Goal: Information Seeking & Learning: Learn about a topic

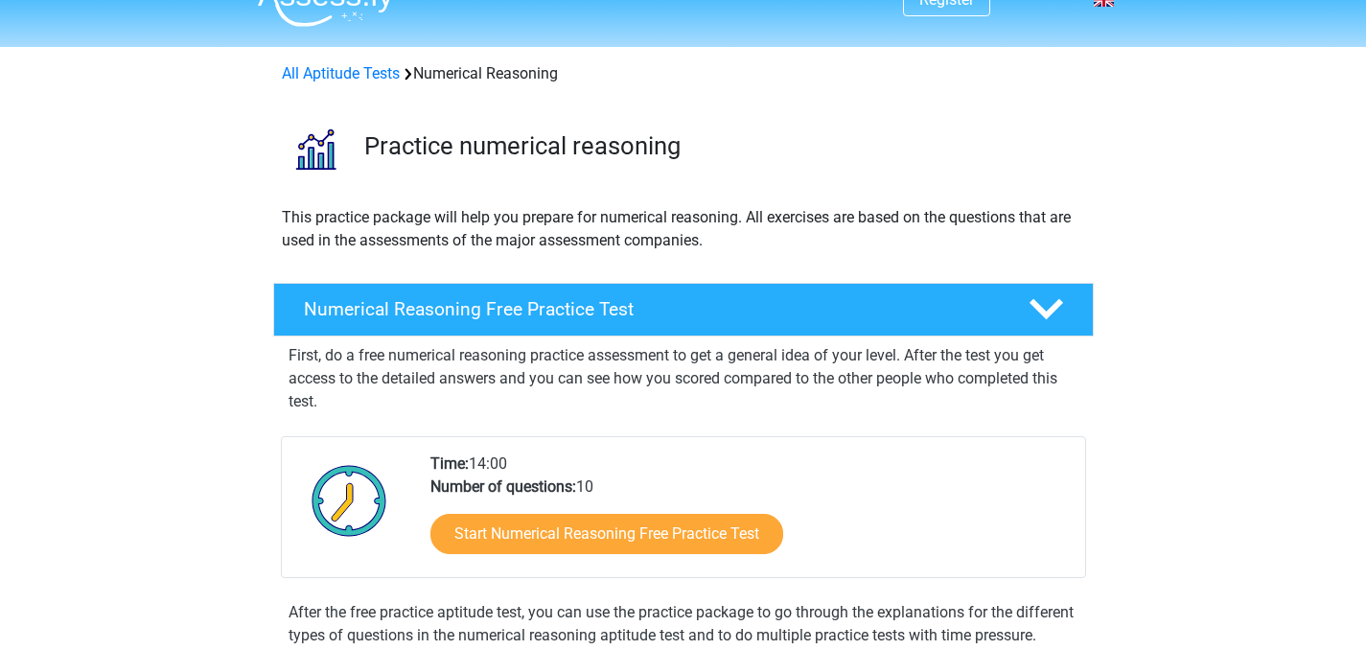
scroll to position [34, 0]
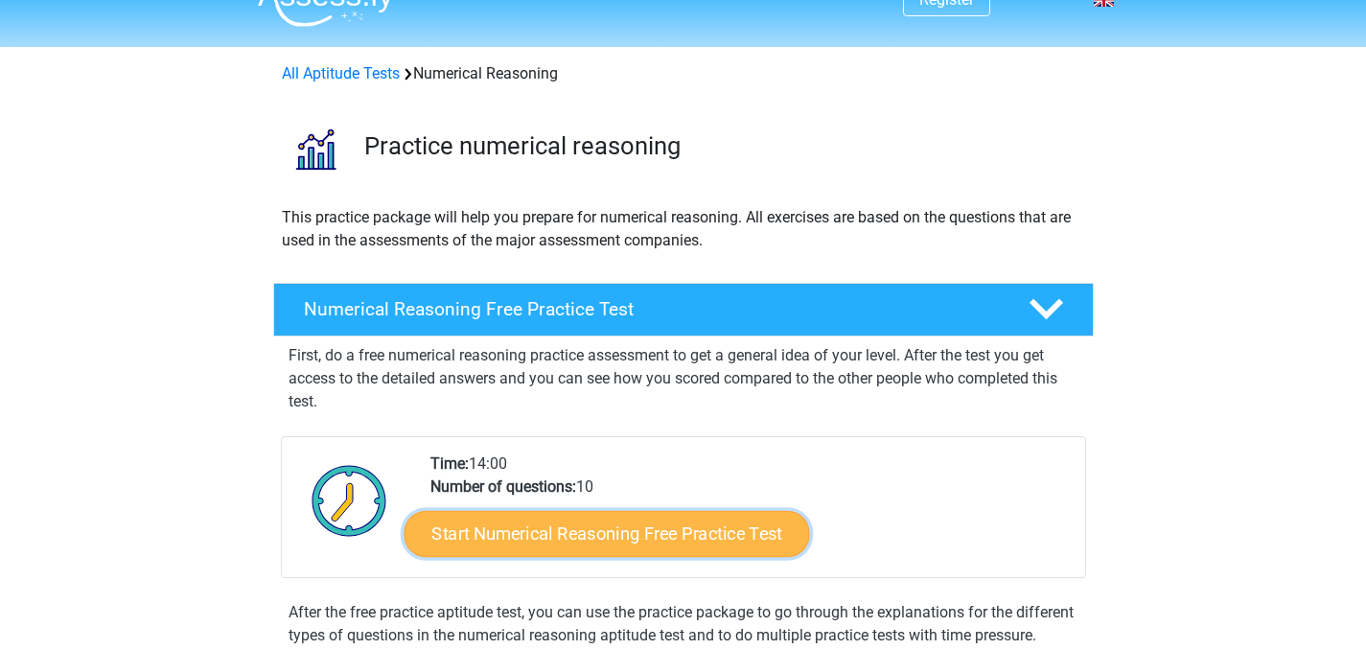
click at [528, 541] on link "Start Numerical Reasoning Free Practice Test" at bounding box center [606, 533] width 405 height 46
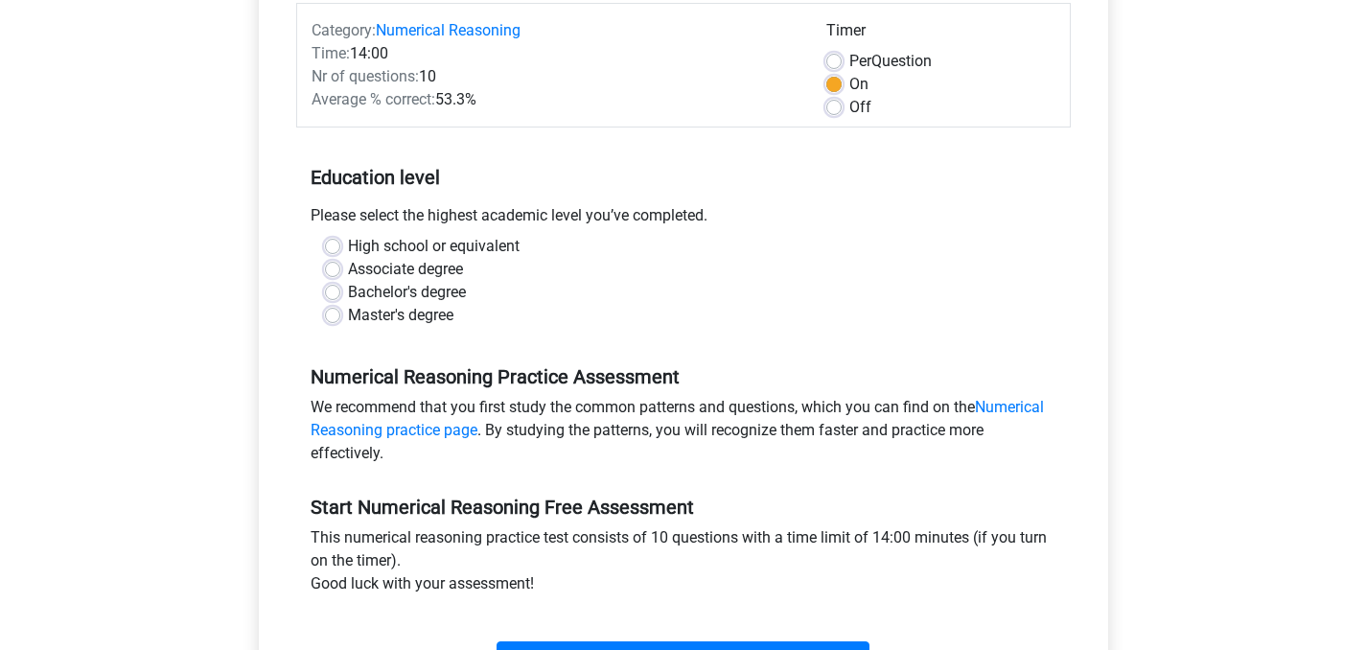
scroll to position [245, 0]
click at [348, 296] on label "Bachelor's degree" at bounding box center [407, 293] width 118 height 23
click at [327, 296] on input "Bachelor's degree" at bounding box center [332, 291] width 15 height 19
radio input "true"
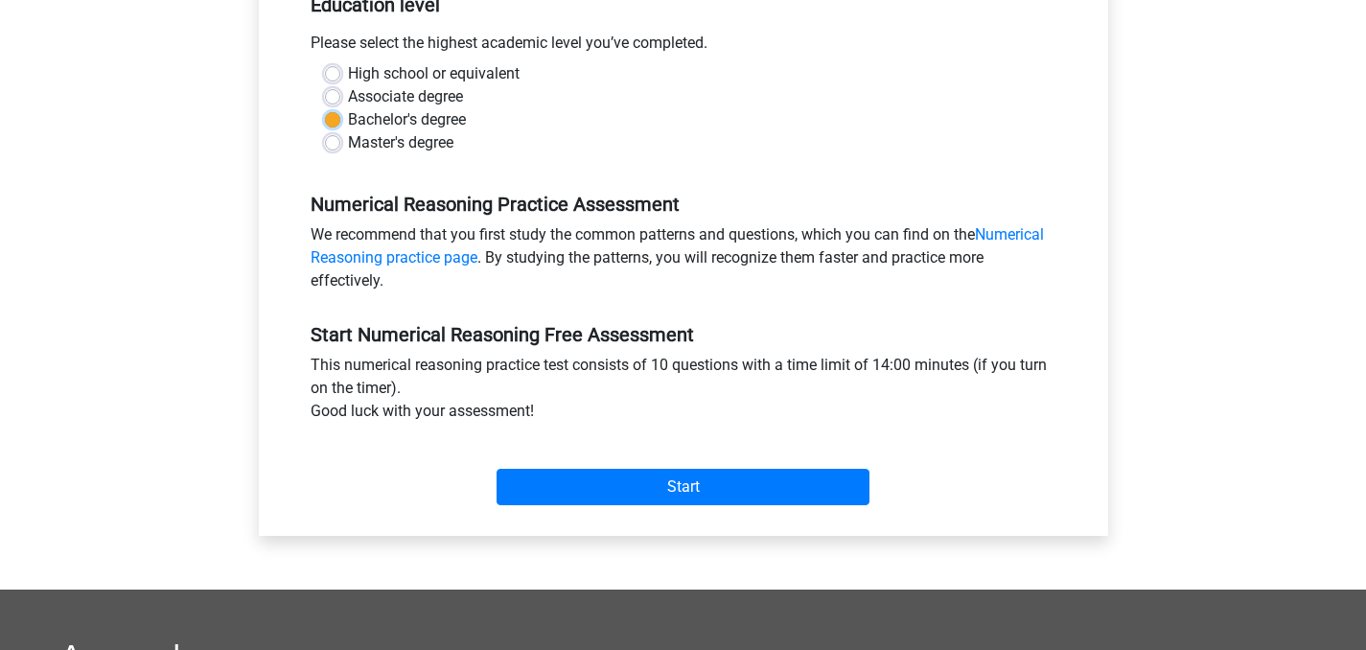
scroll to position [434, 0]
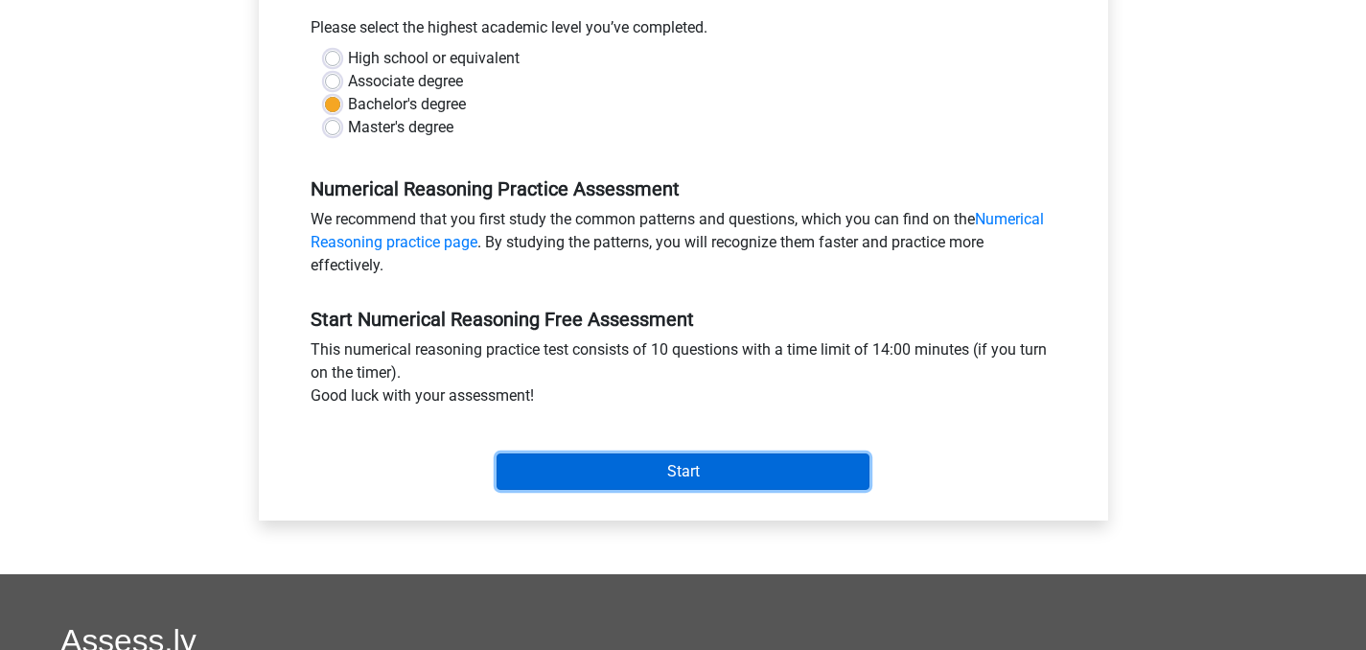
click at [613, 481] on input "Start" at bounding box center [683, 471] width 373 height 36
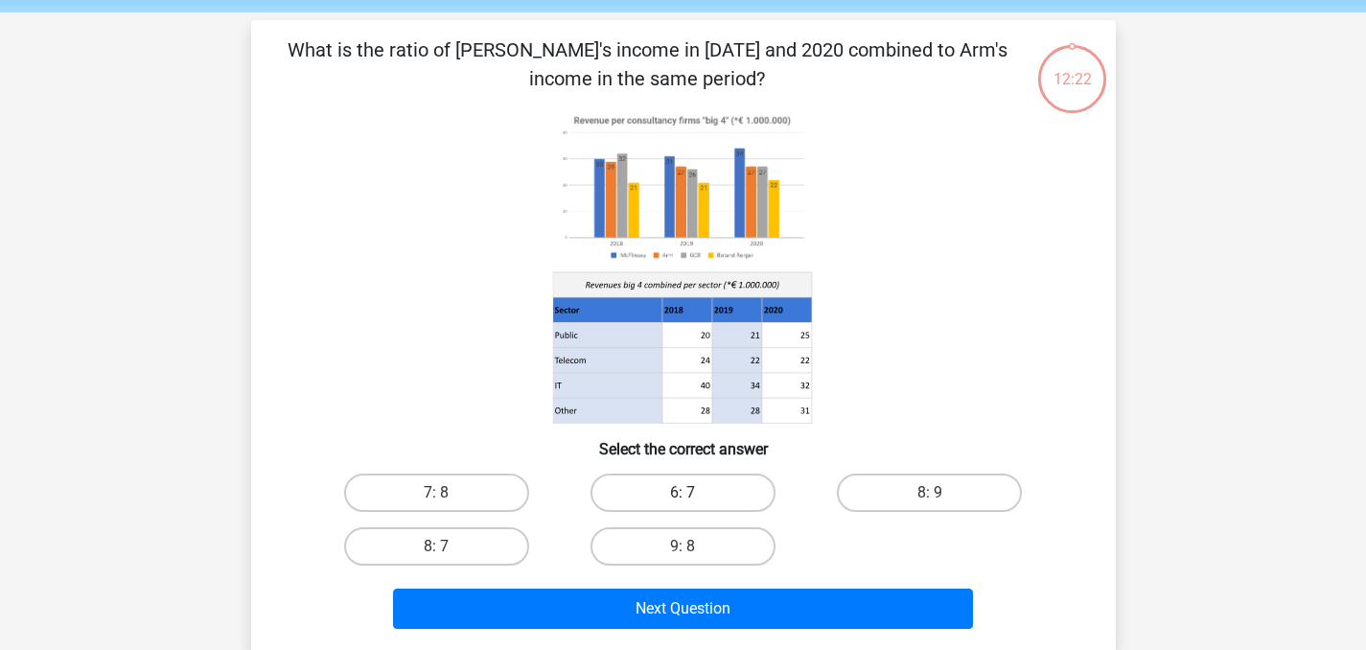
scroll to position [304, 0]
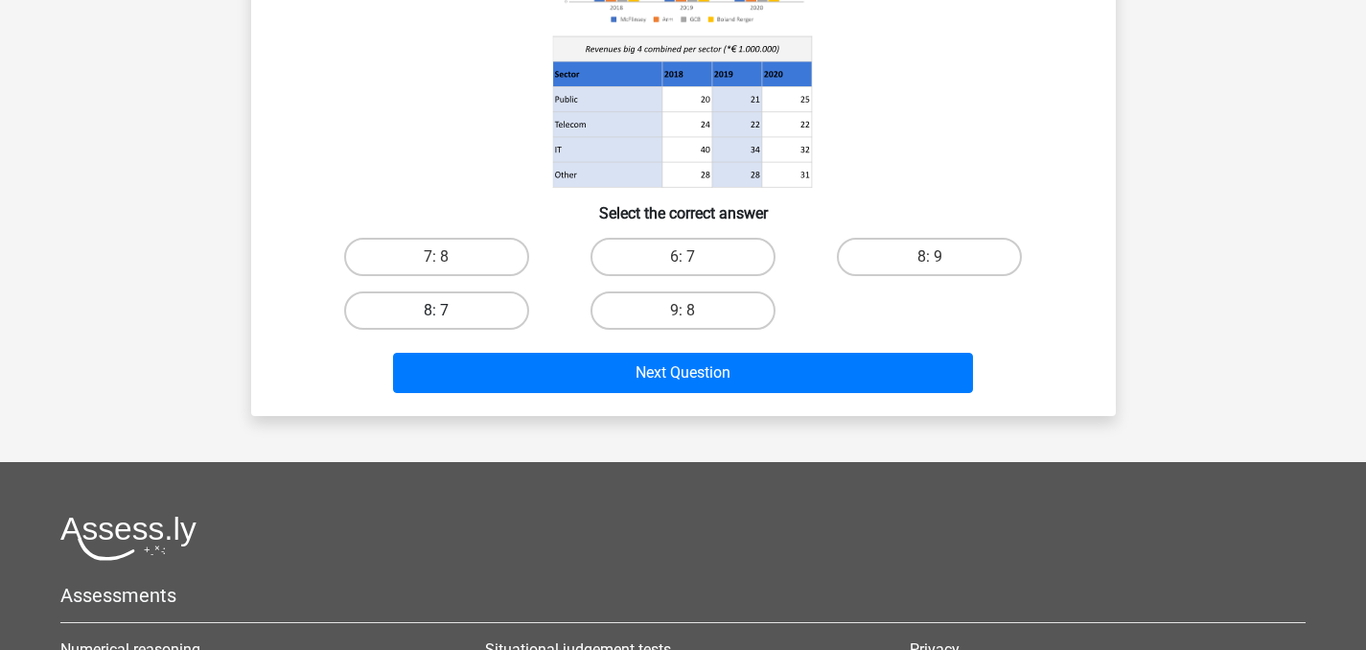
click at [451, 306] on label "8: 7" at bounding box center [436, 310] width 185 height 38
click at [449, 311] on input "8: 7" at bounding box center [442, 317] width 12 height 12
radio input "true"
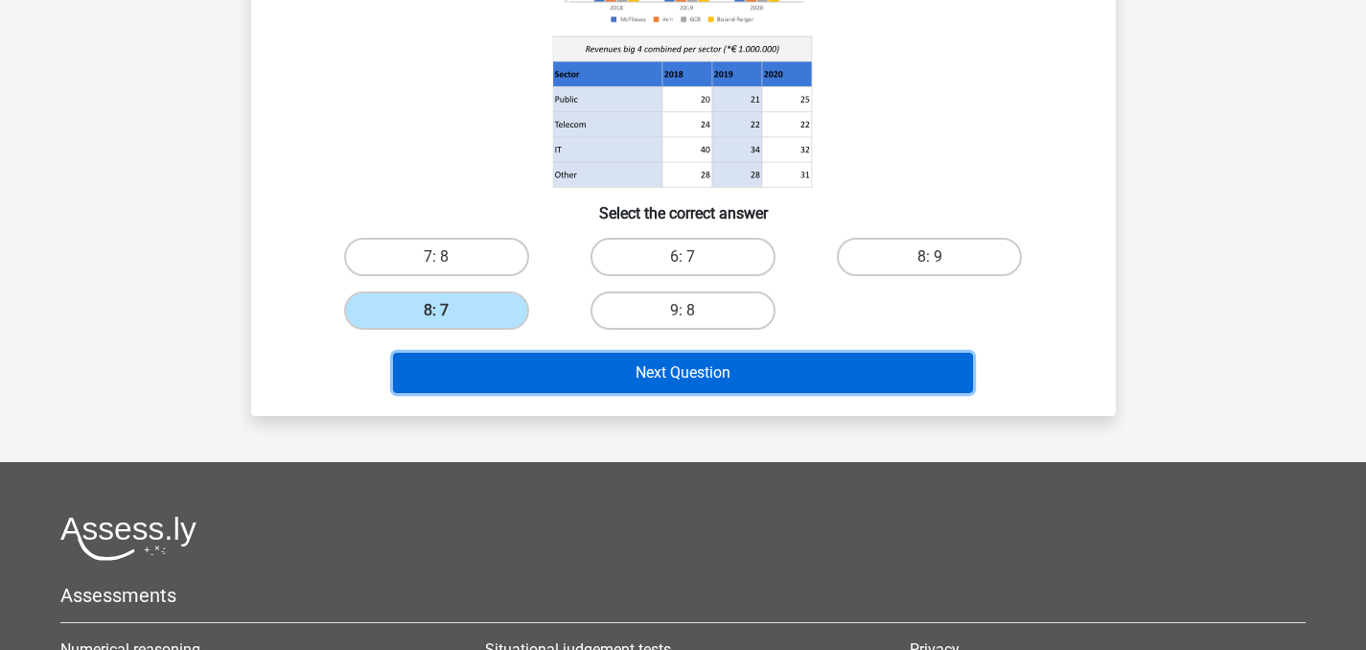
click at [556, 370] on button "Next Question" at bounding box center [683, 373] width 580 height 40
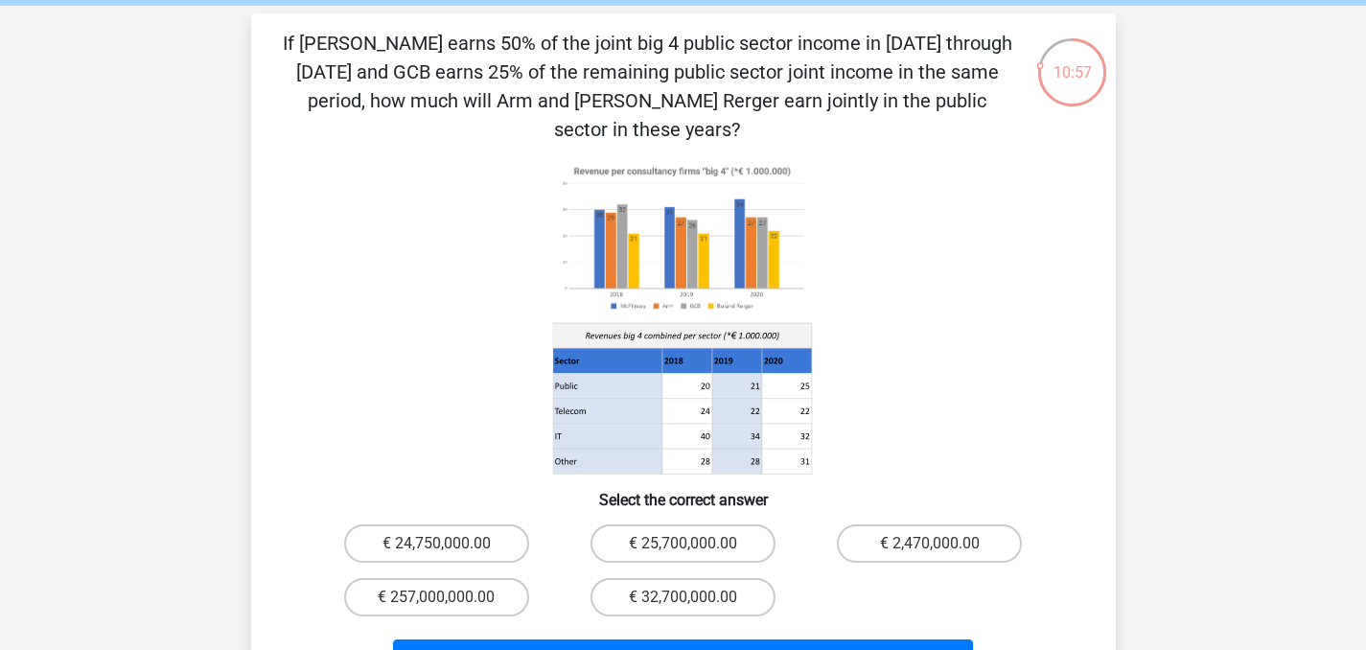
scroll to position [71, 0]
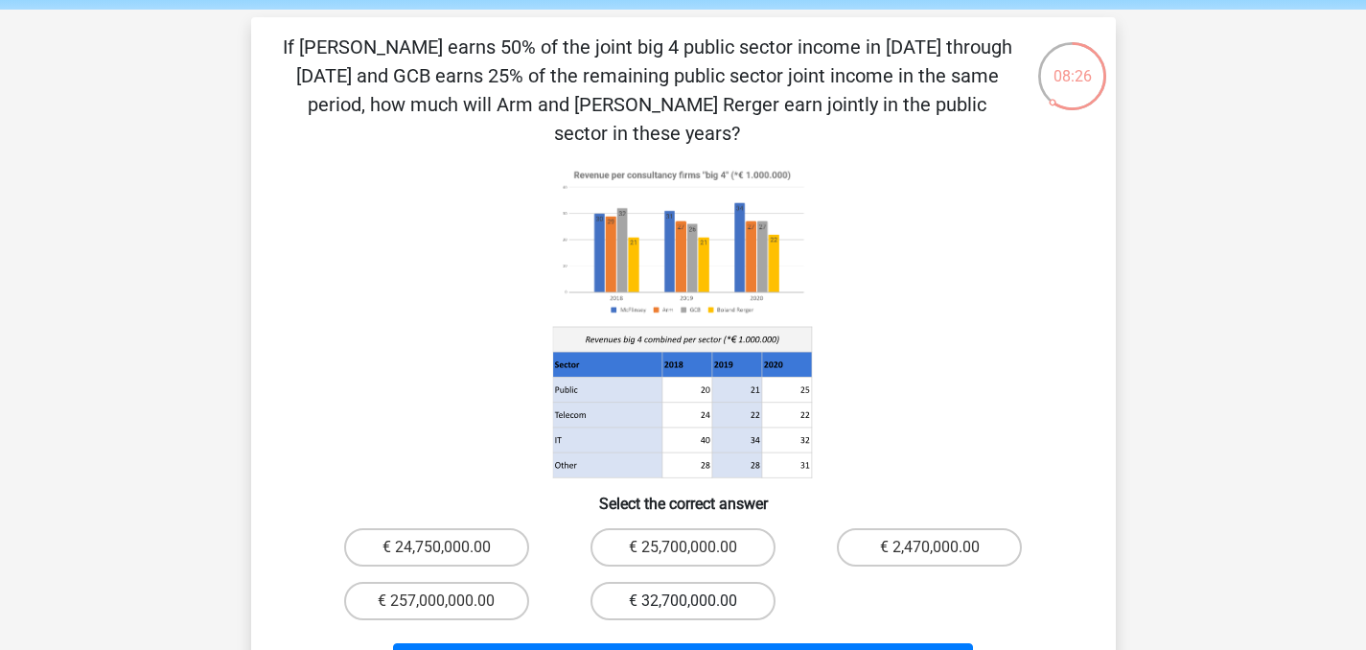
click at [653, 582] on label "€ 32,700,000.00" at bounding box center [682, 601] width 185 height 38
click at [682, 601] on input "€ 32,700,000.00" at bounding box center [688, 607] width 12 height 12
radio input "true"
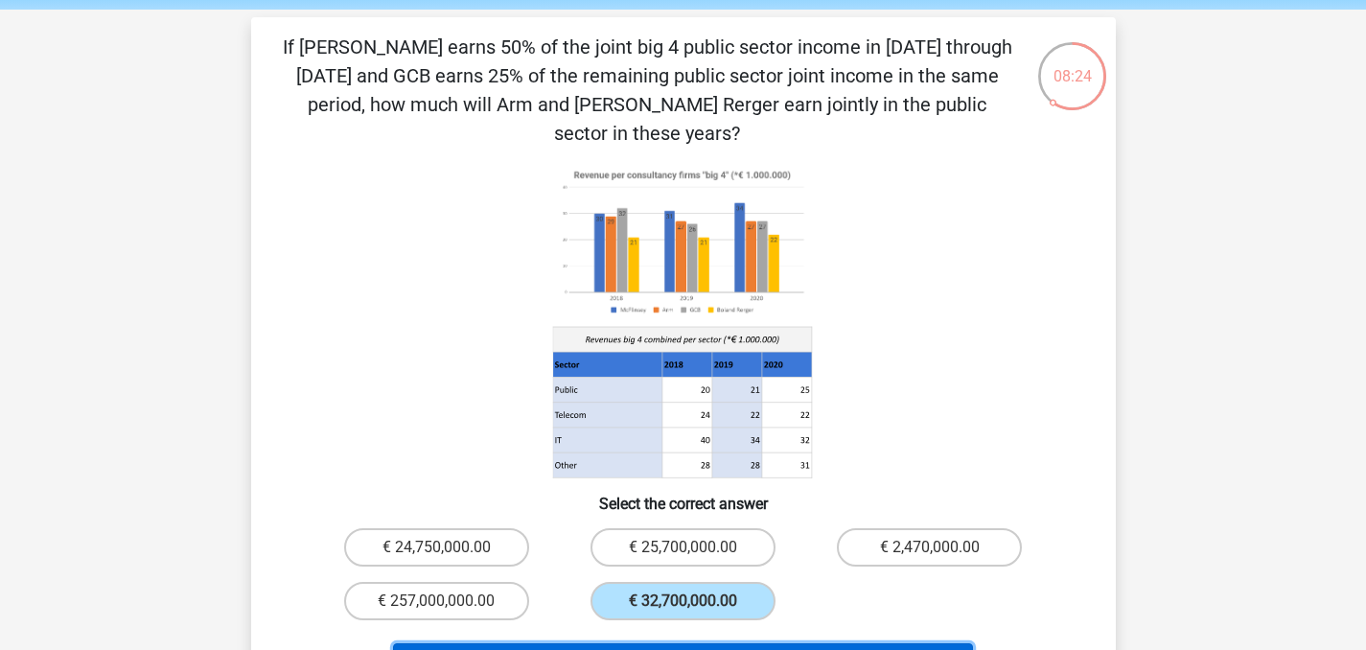
click at [661, 643] on button "Next Question" at bounding box center [683, 663] width 580 height 40
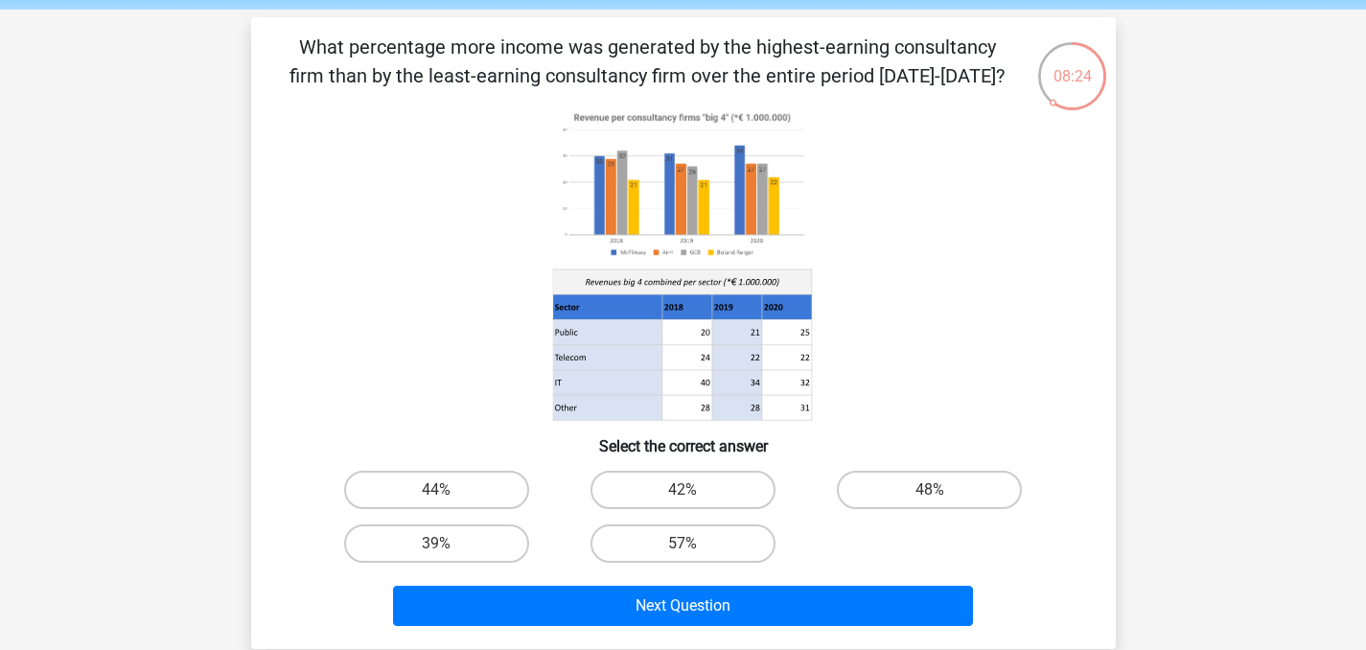
scroll to position [88, 0]
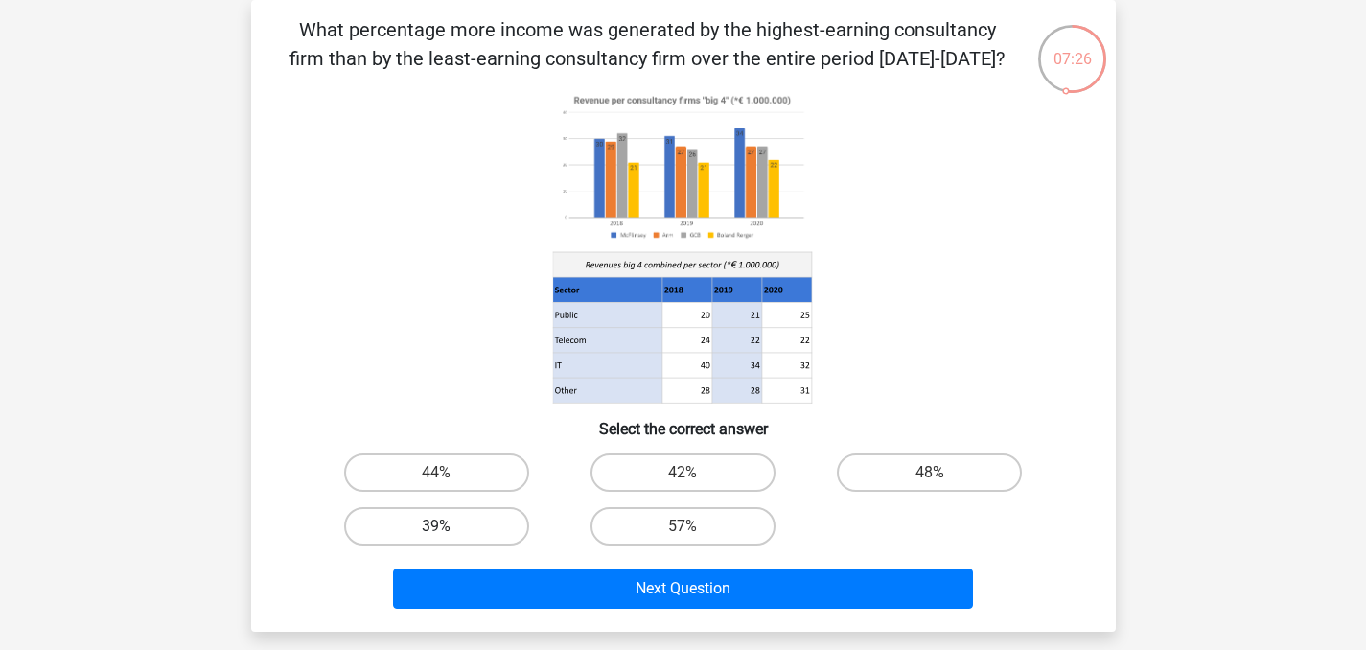
click at [474, 528] on label "39%" at bounding box center [436, 526] width 185 height 38
click at [449, 528] on input "39%" at bounding box center [442, 532] width 12 height 12
radio input "true"
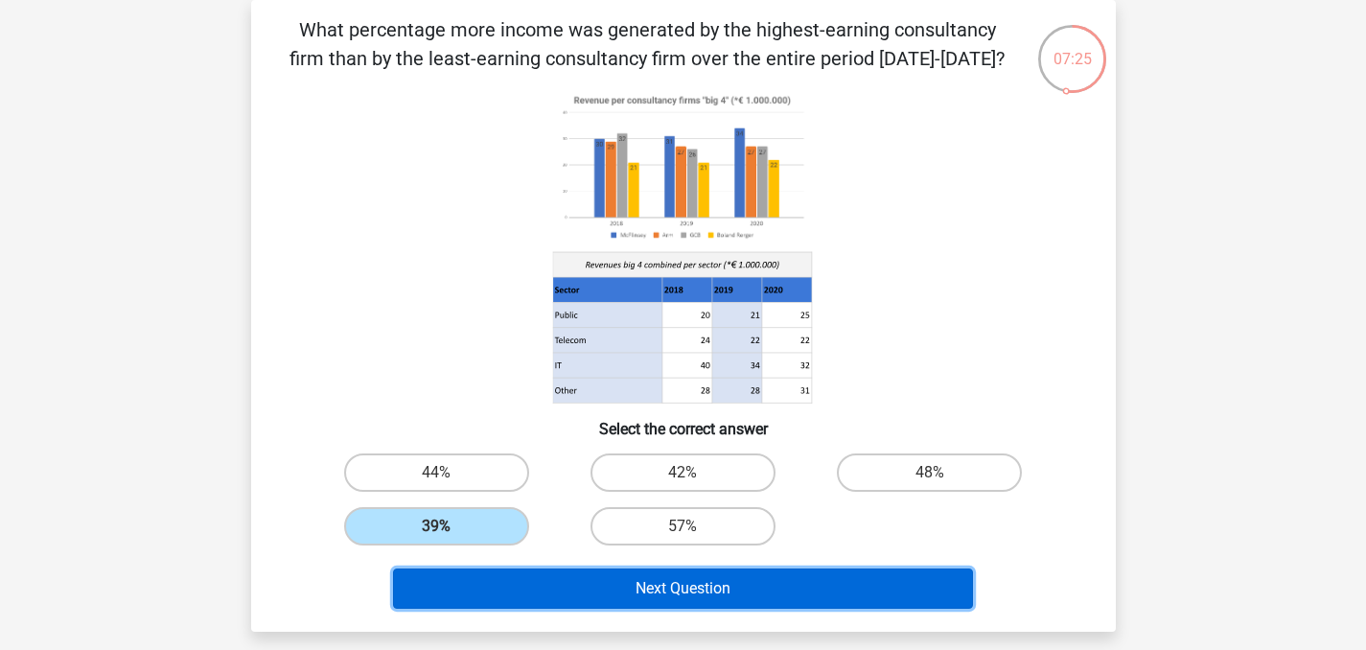
click at [558, 591] on button "Next Question" at bounding box center [683, 588] width 580 height 40
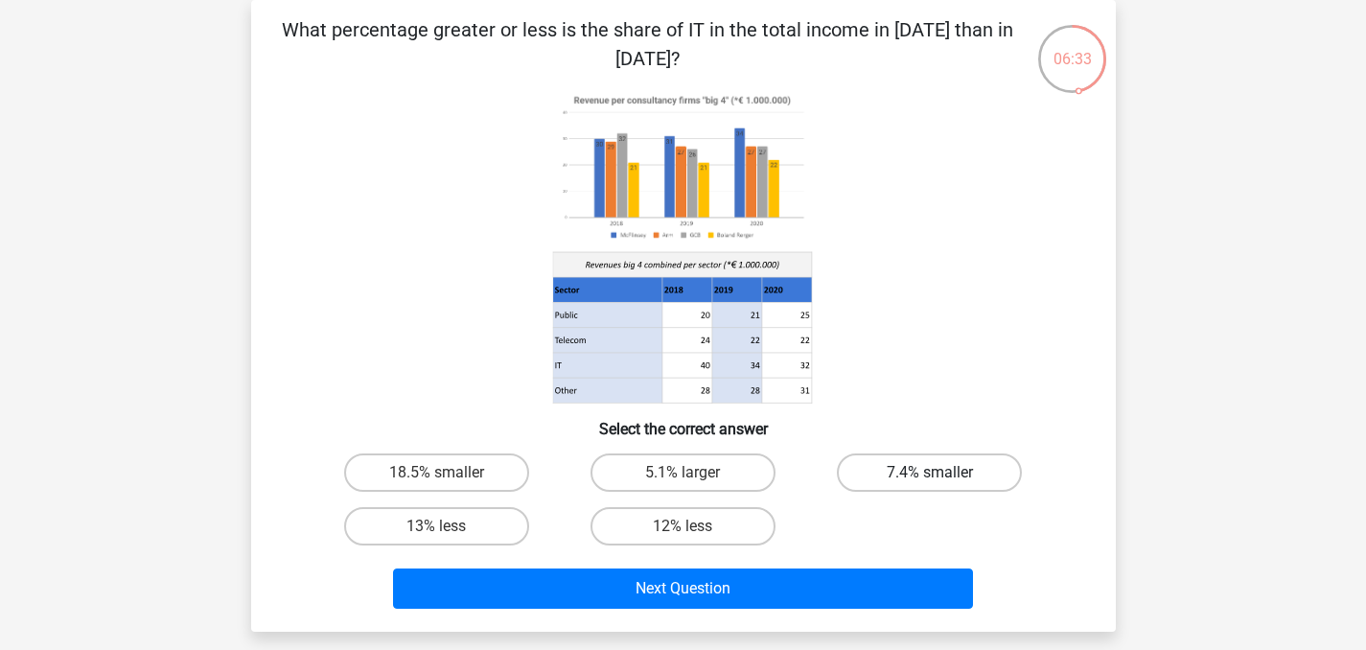
click at [877, 474] on label "7.4% smaller" at bounding box center [929, 472] width 185 height 38
click at [930, 474] on input "7.4% smaller" at bounding box center [936, 479] width 12 height 12
radio input "true"
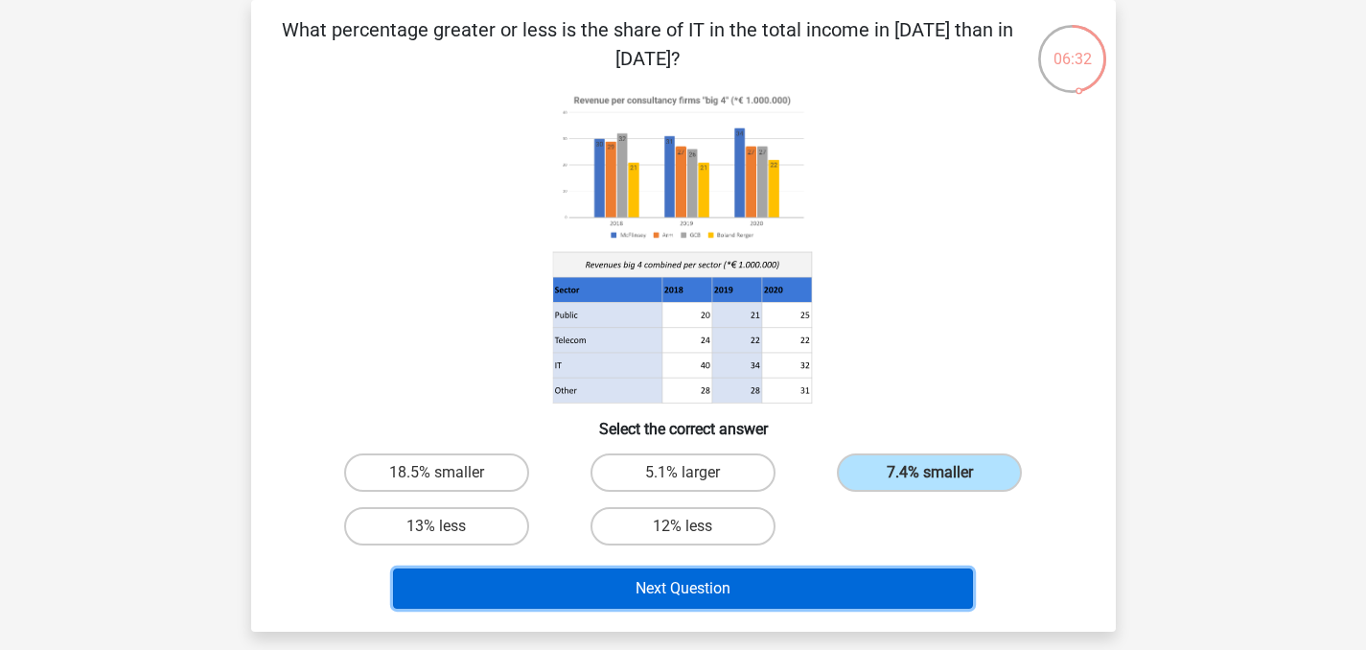
click at [759, 589] on button "Next Question" at bounding box center [683, 588] width 580 height 40
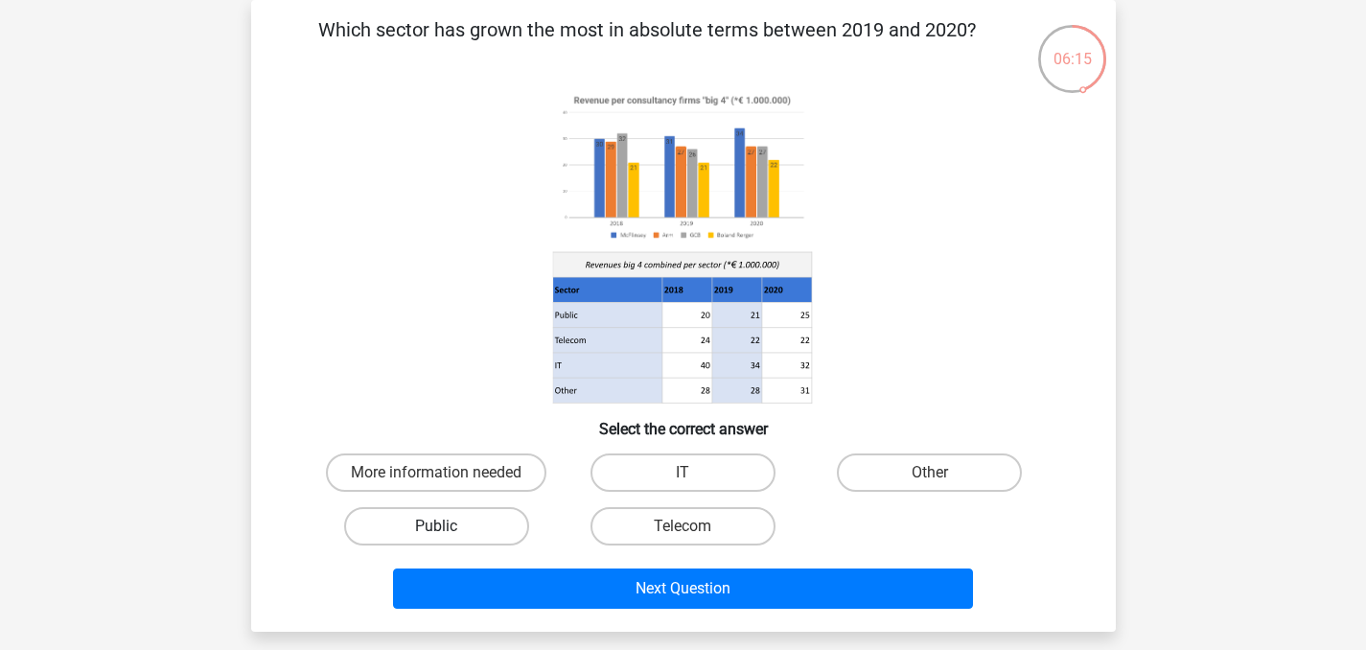
click at [477, 534] on label "Public" at bounding box center [436, 526] width 185 height 38
click at [449, 534] on input "Public" at bounding box center [442, 532] width 12 height 12
radio input "true"
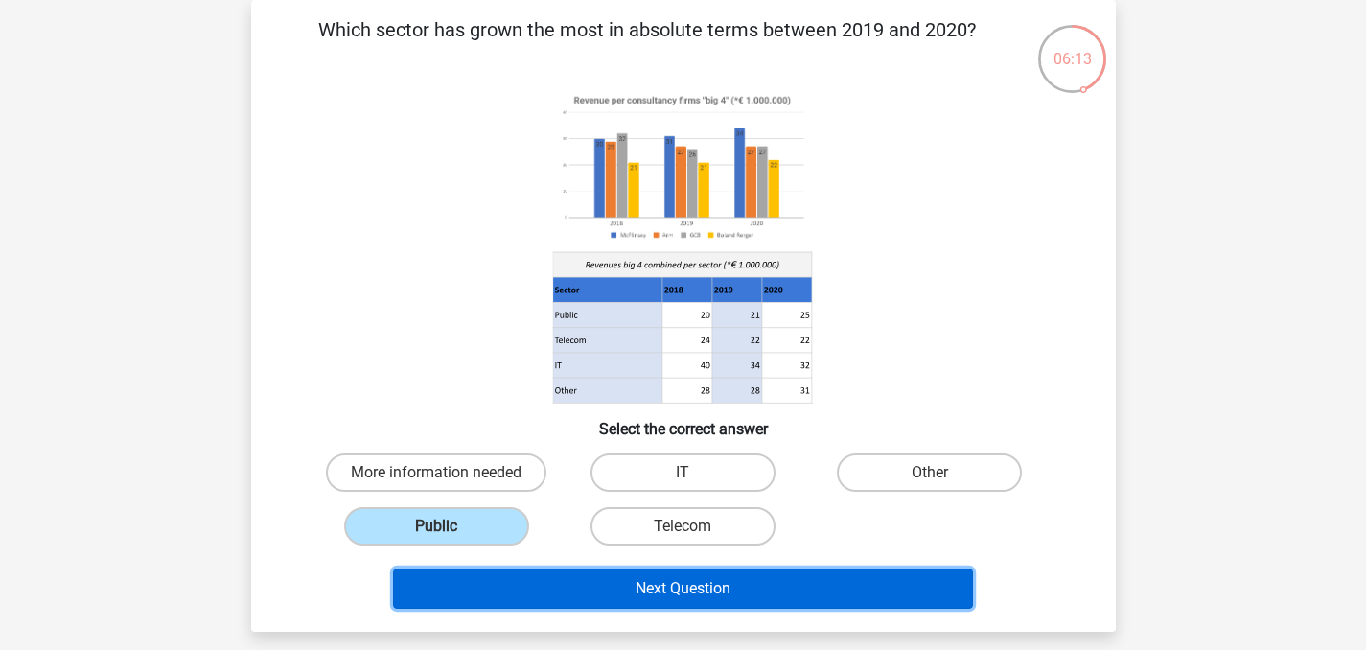
click at [598, 591] on button "Next Question" at bounding box center [683, 588] width 580 height 40
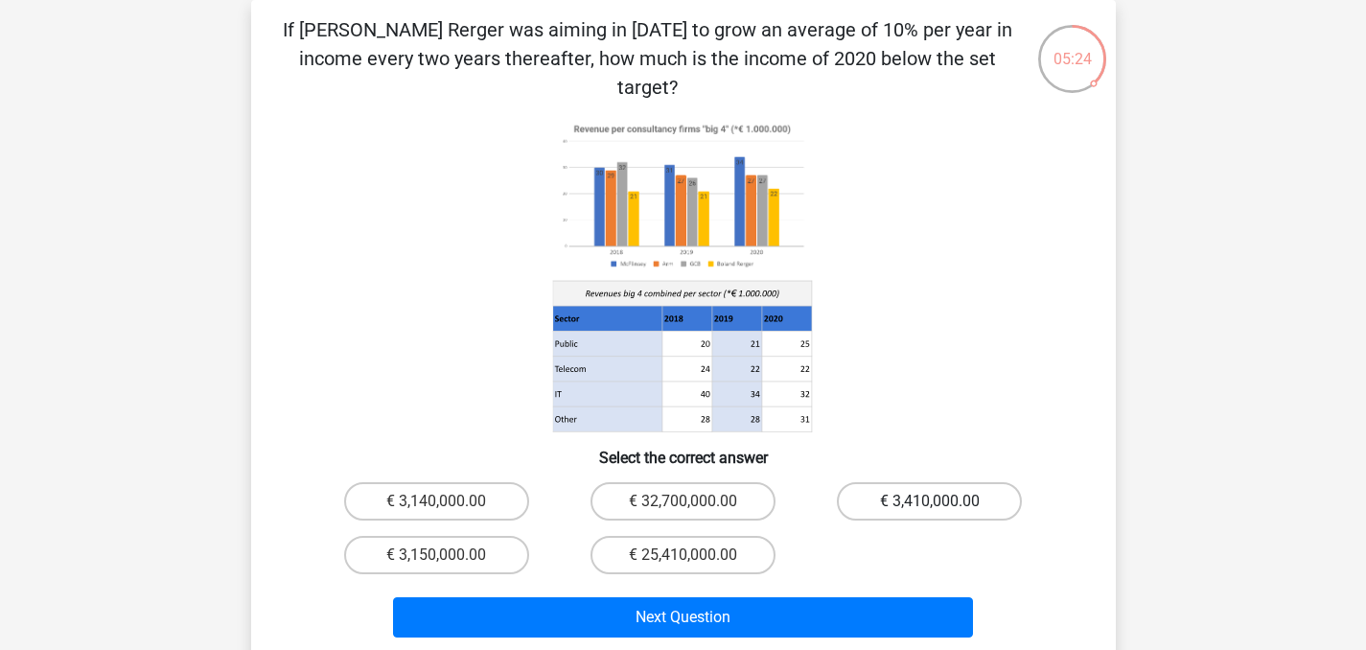
click at [892, 482] on label "€ 3,410,000.00" at bounding box center [929, 501] width 185 height 38
click at [930, 501] on input "€ 3,410,000.00" at bounding box center [936, 507] width 12 height 12
radio input "true"
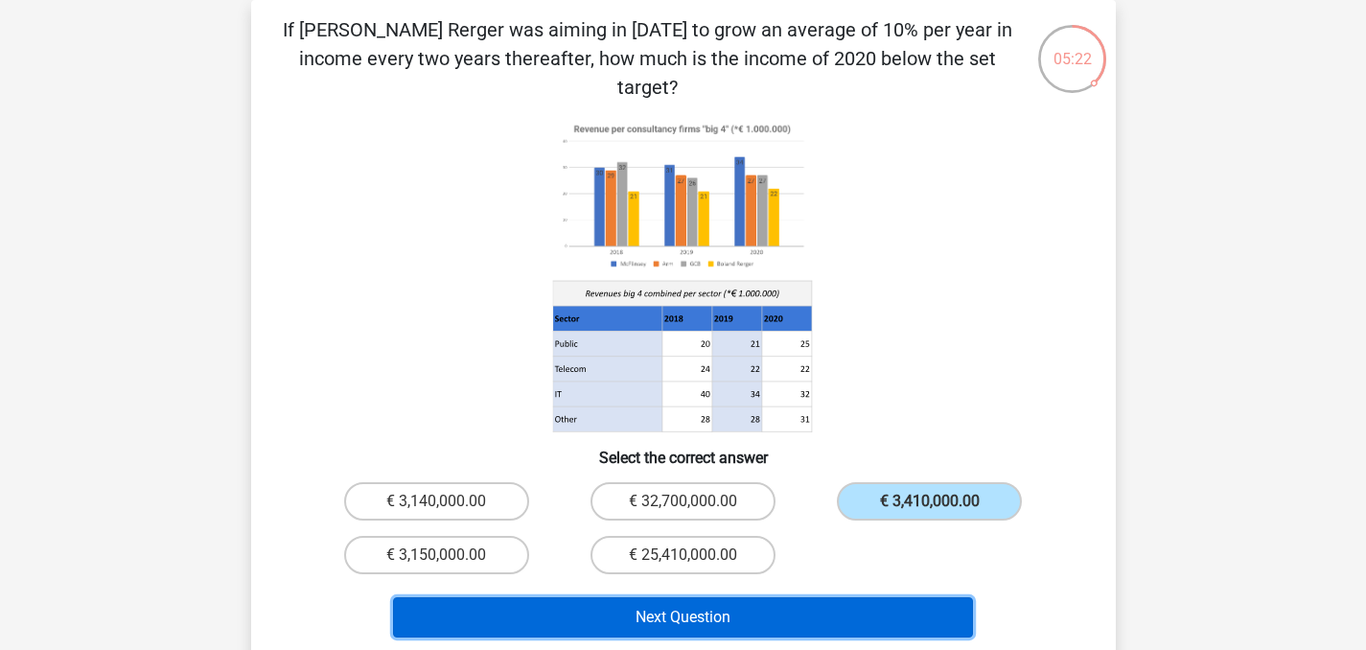
click at [807, 597] on button "Next Question" at bounding box center [683, 617] width 580 height 40
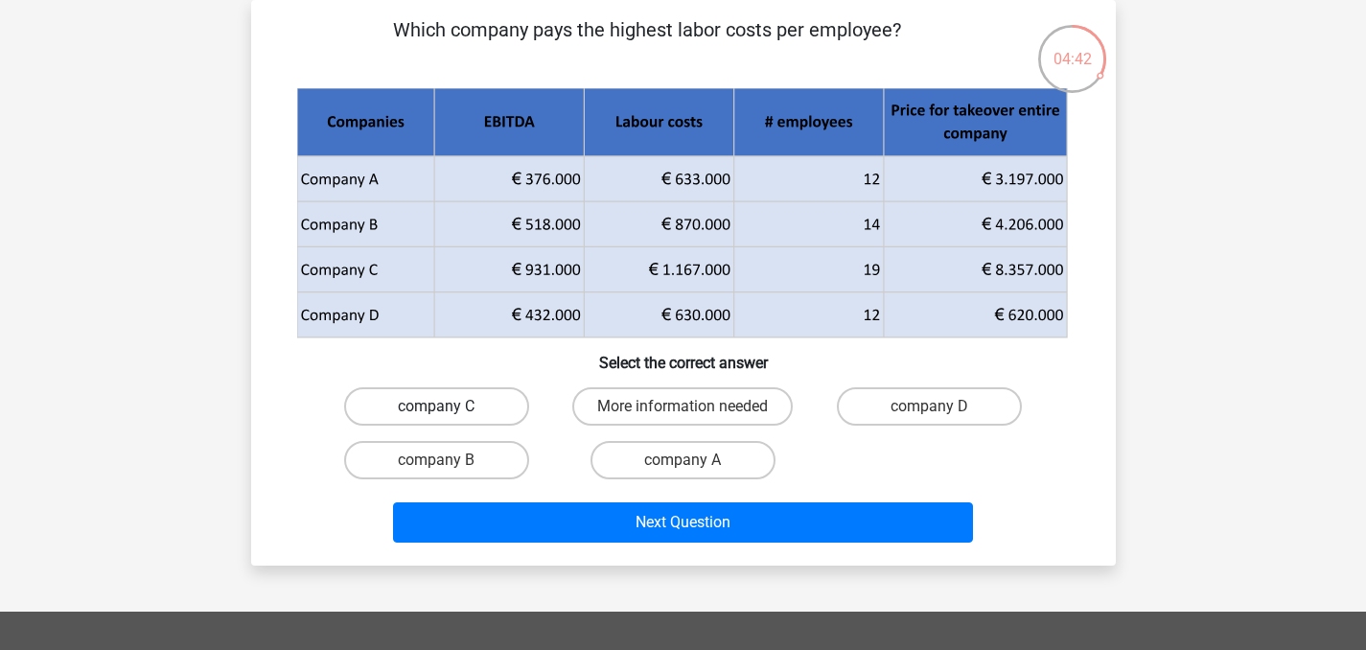
click at [469, 408] on label "company C" at bounding box center [436, 406] width 185 height 38
click at [449, 408] on input "company C" at bounding box center [442, 412] width 12 height 12
radio input "true"
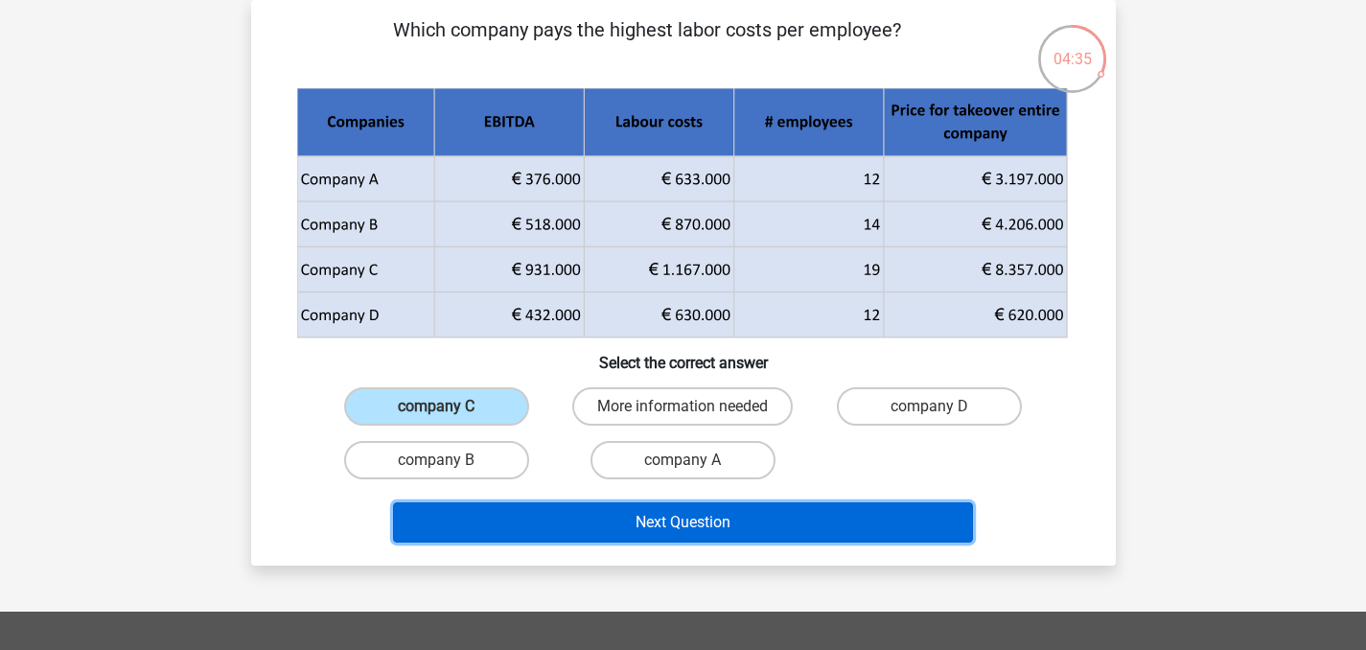
click at [690, 531] on button "Next Question" at bounding box center [683, 522] width 580 height 40
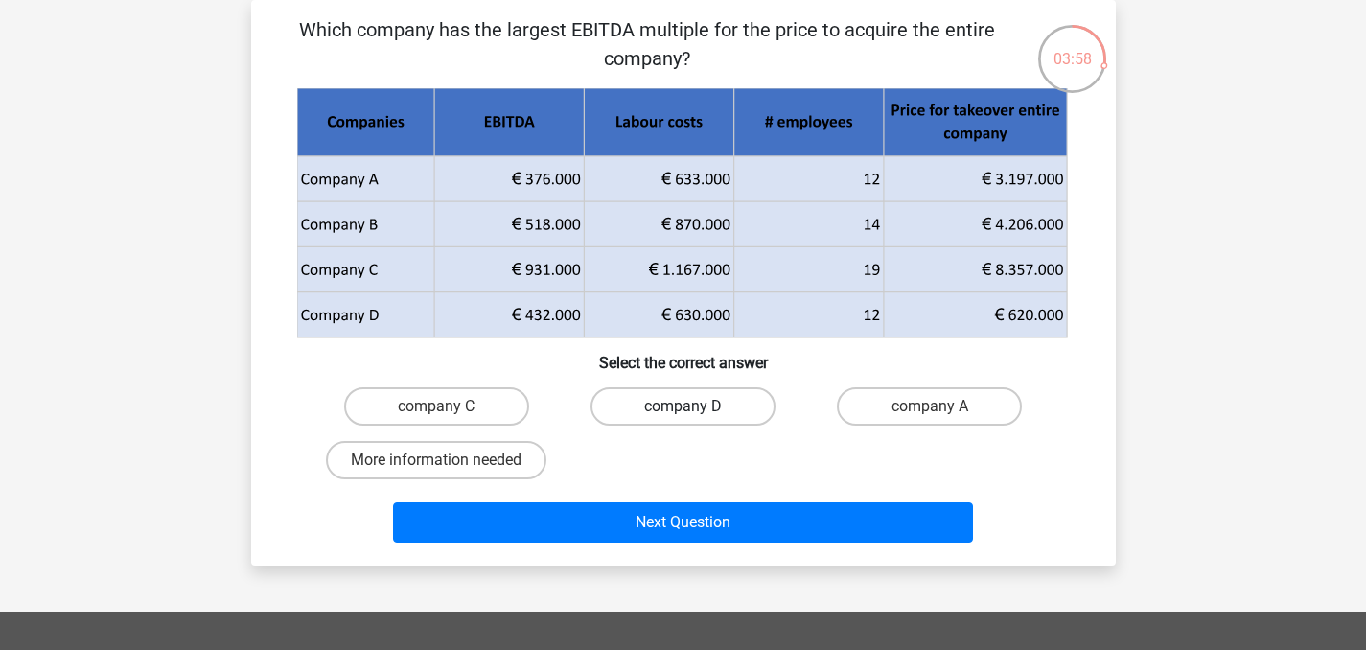
click at [685, 403] on label "company D" at bounding box center [682, 406] width 185 height 38
click at [685, 406] on input "company D" at bounding box center [688, 412] width 12 height 12
radio input "true"
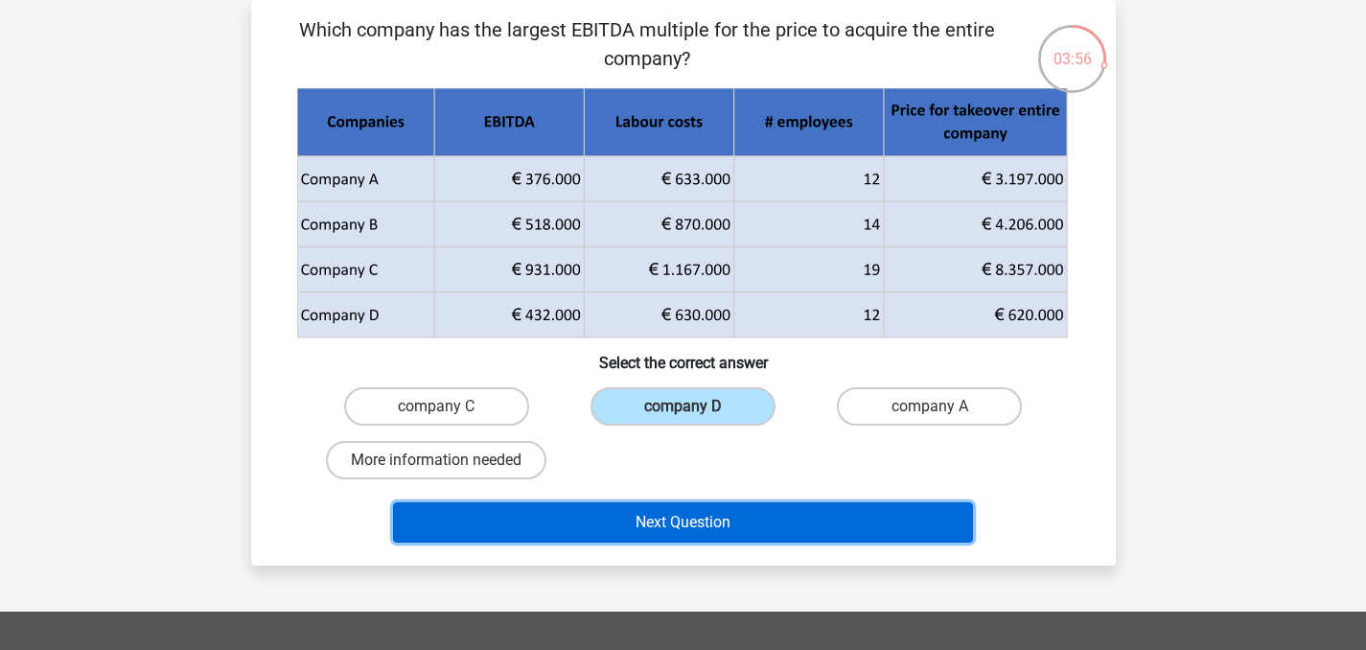
click at [706, 524] on button "Next Question" at bounding box center [683, 522] width 580 height 40
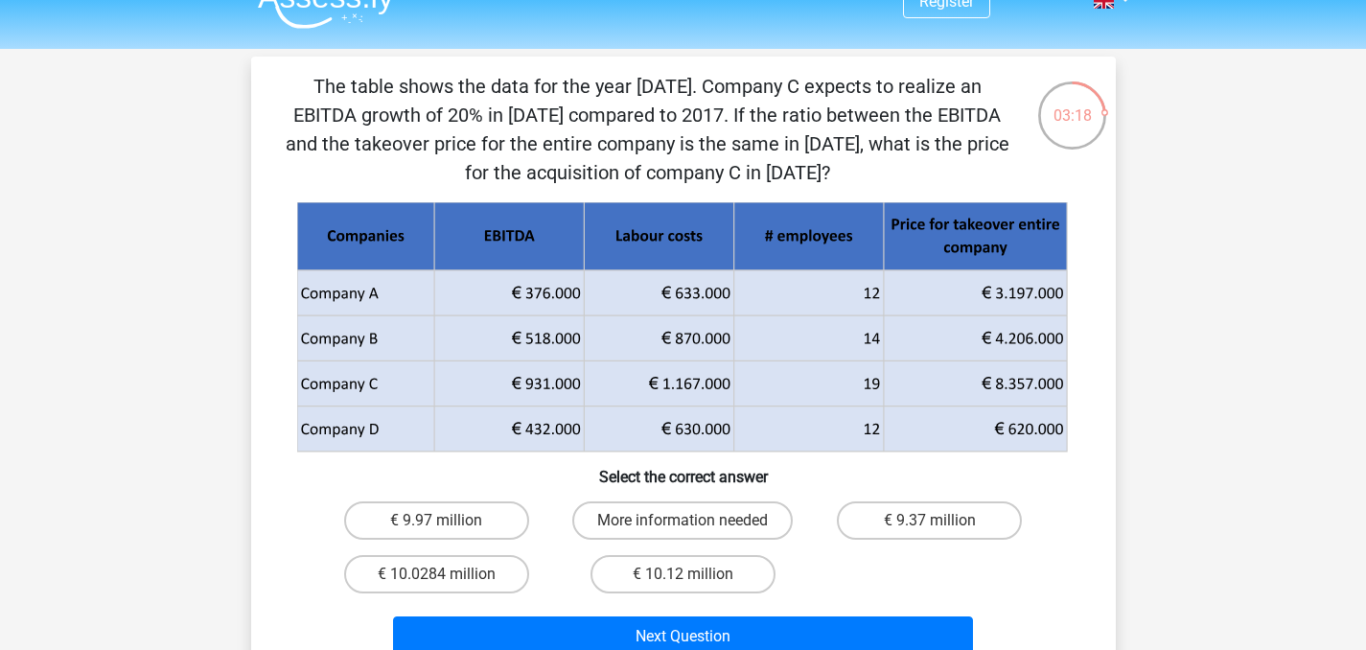
scroll to position [34, 0]
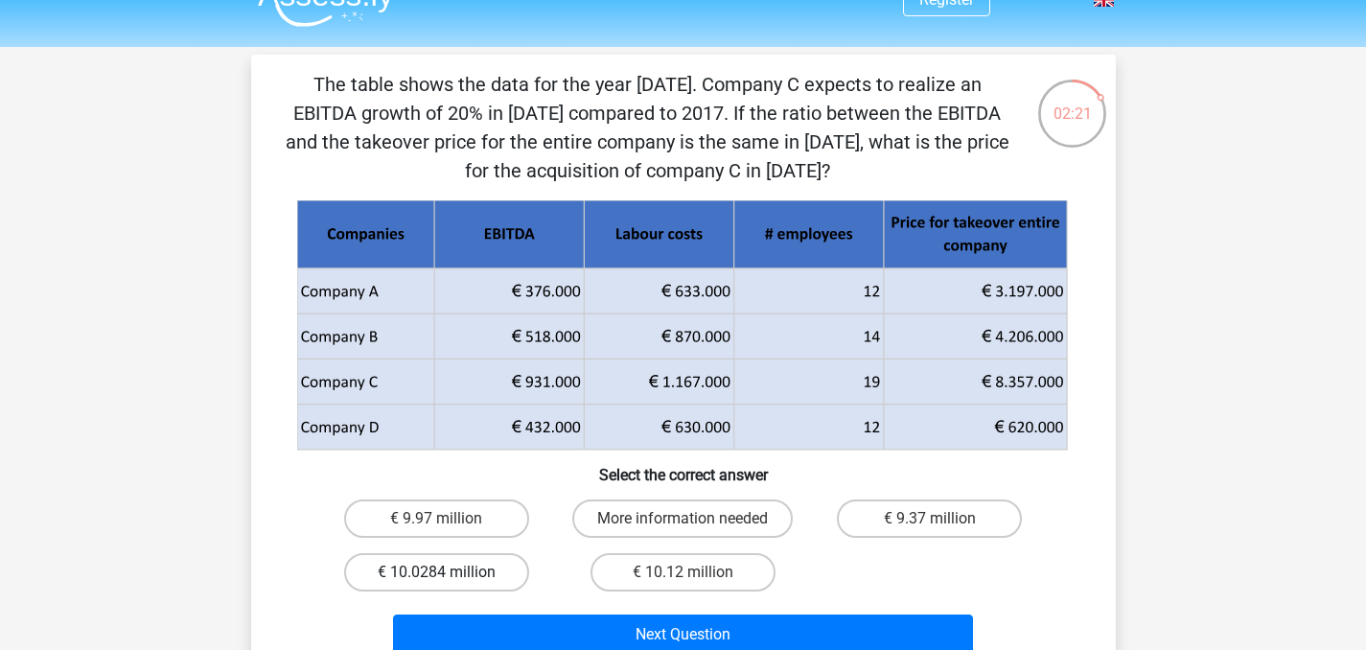
click at [468, 560] on label "€ 10.0284 million" at bounding box center [436, 572] width 185 height 38
click at [449, 572] on input "€ 10.0284 million" at bounding box center [442, 578] width 12 height 12
radio input "true"
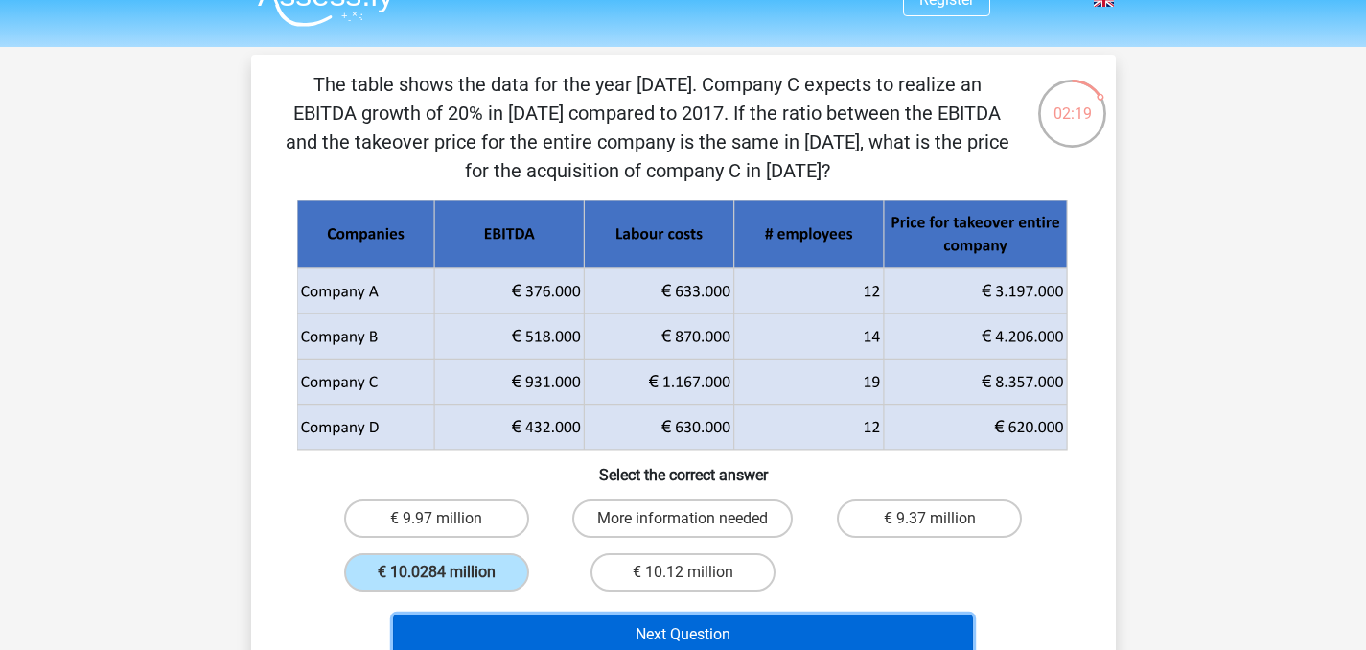
click at [583, 635] on button "Next Question" at bounding box center [683, 634] width 580 height 40
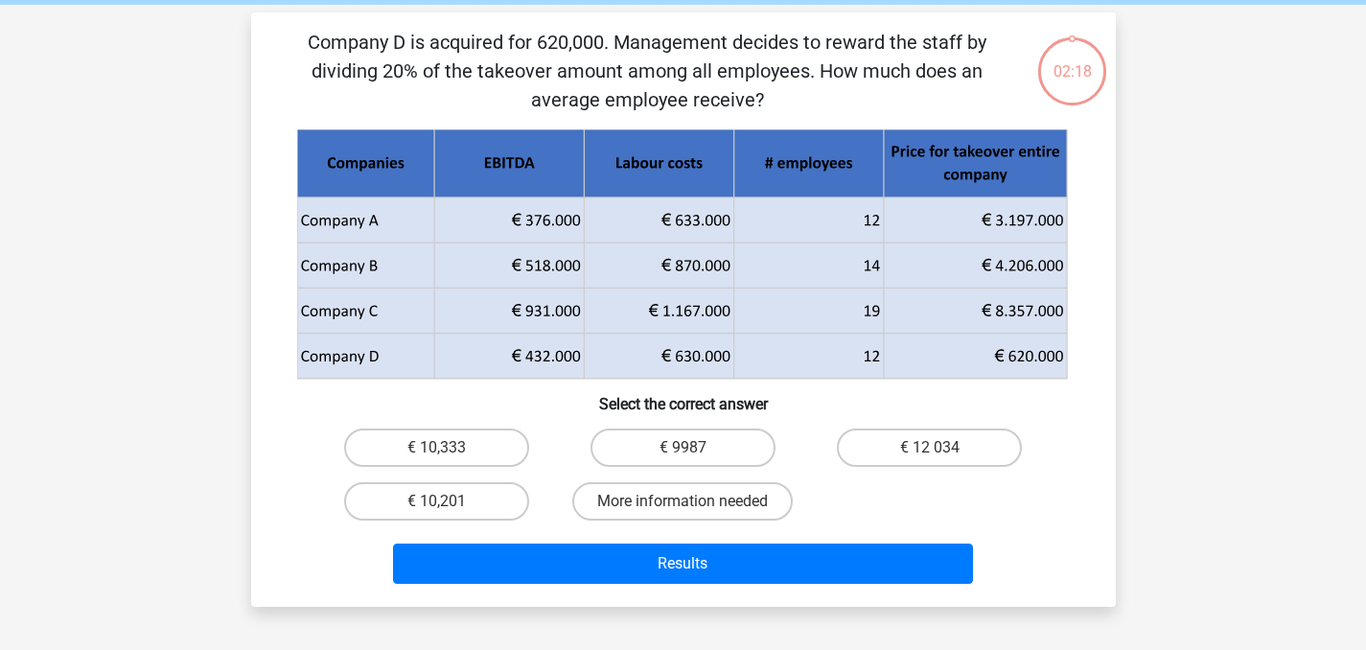
scroll to position [88, 0]
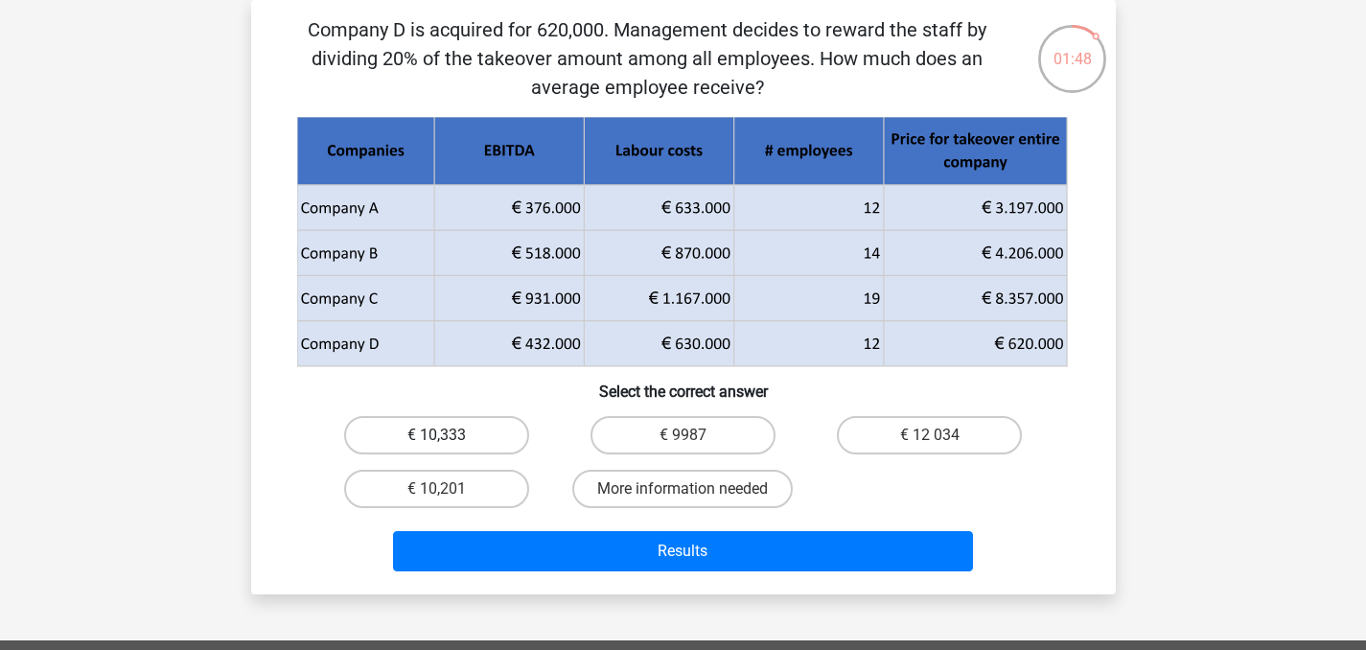
click at [469, 432] on label "€ 10,333" at bounding box center [436, 435] width 185 height 38
click at [449, 435] on input "€ 10,333" at bounding box center [442, 441] width 12 height 12
radio input "true"
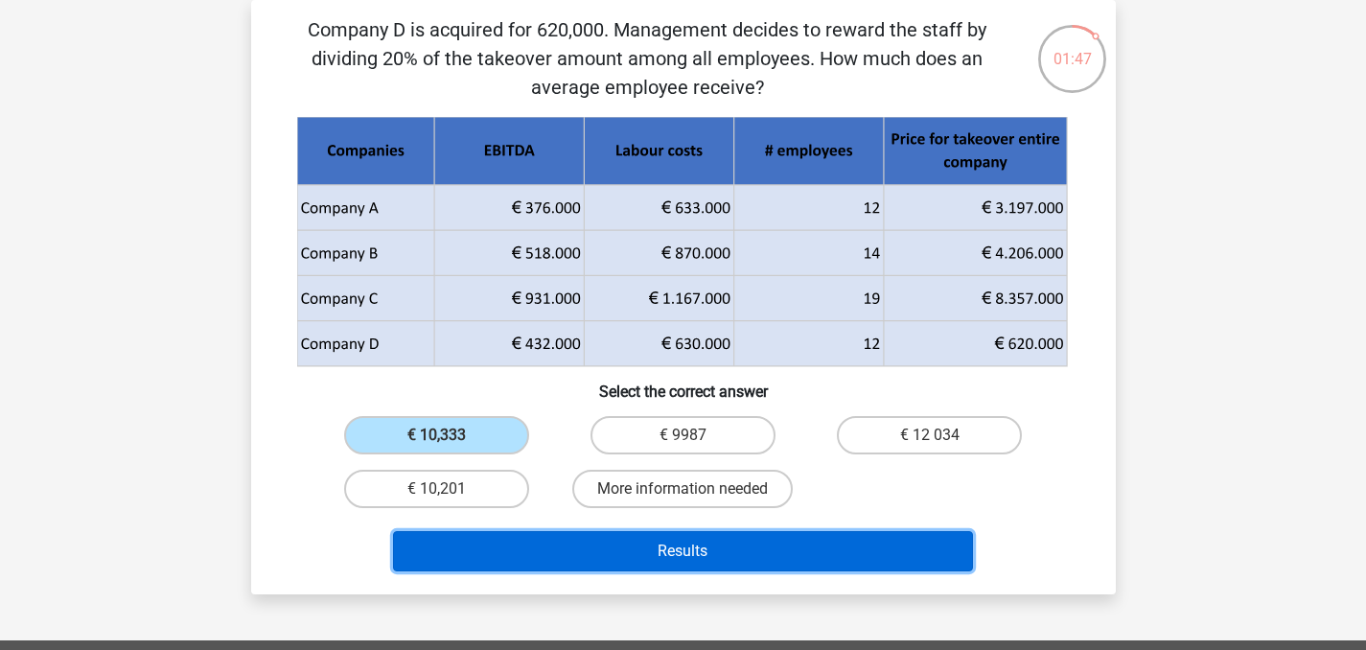
click at [579, 548] on button "Results" at bounding box center [683, 551] width 580 height 40
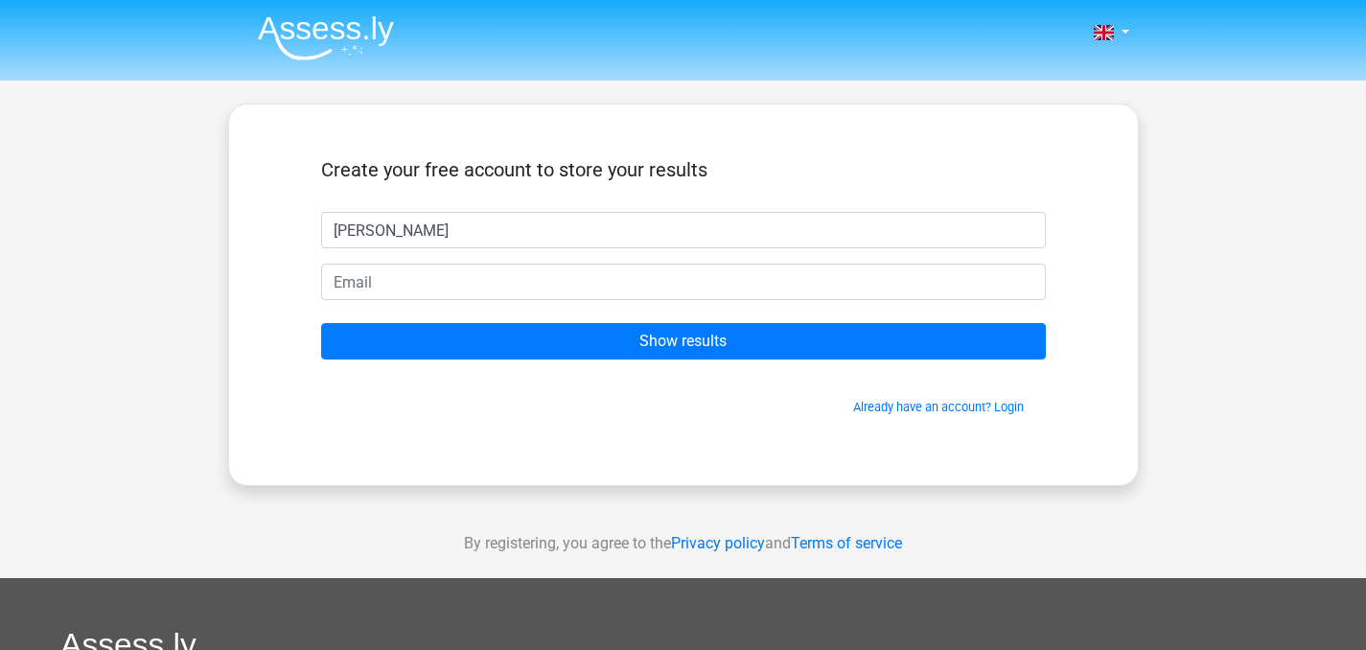
type input "Sarah"
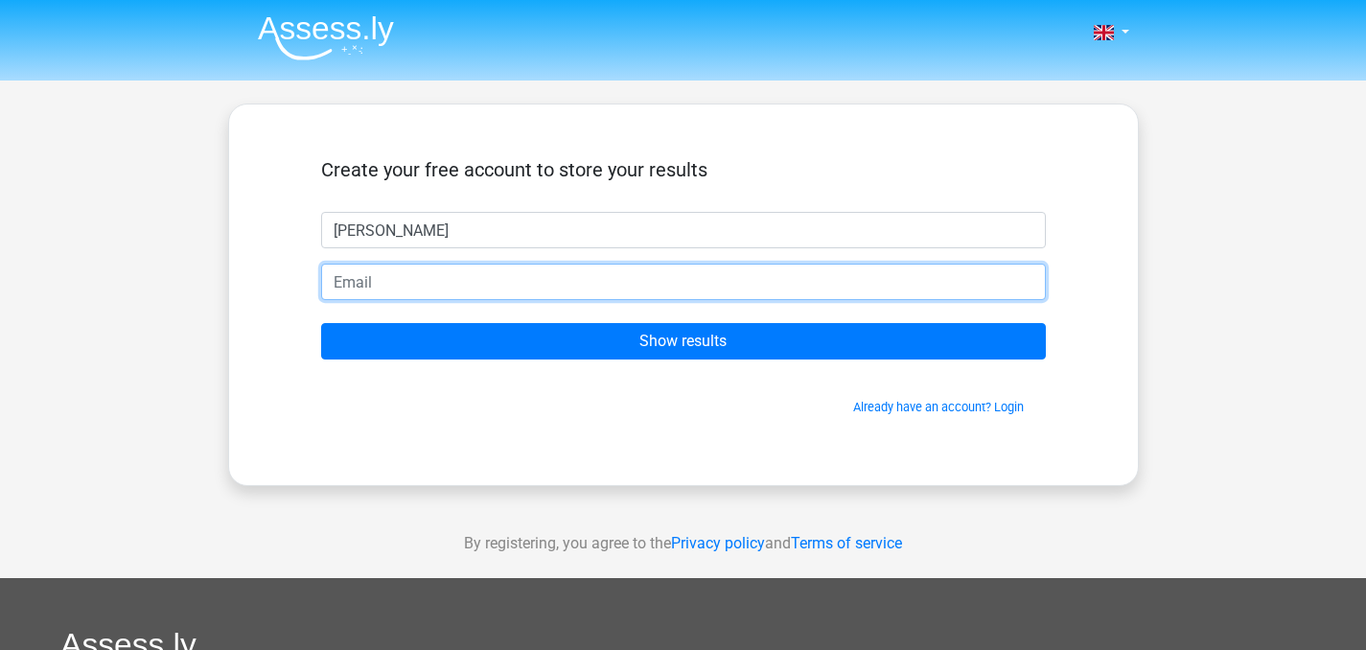
click at [763, 279] on input "email" at bounding box center [683, 282] width 725 height 36
click at [420, 284] on input "saraharul87"gmail.com" at bounding box center [683, 282] width 725 height 36
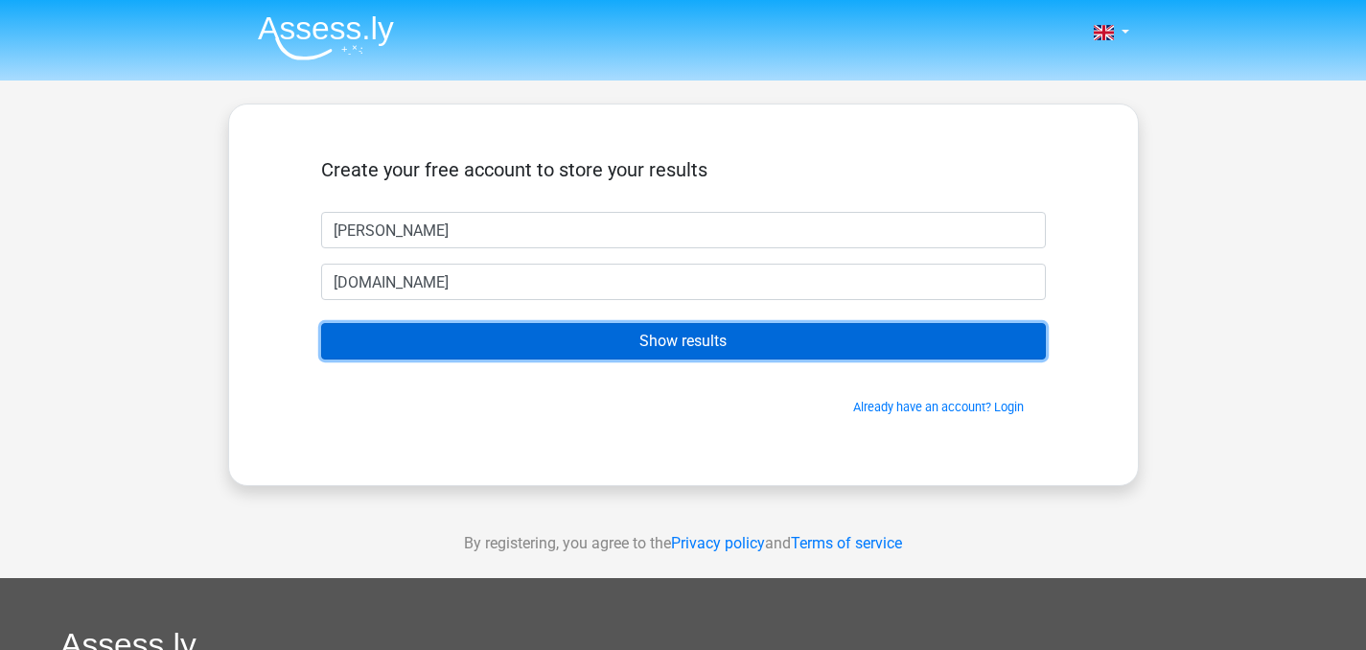
click at [576, 348] on input "Show results" at bounding box center [683, 341] width 725 height 36
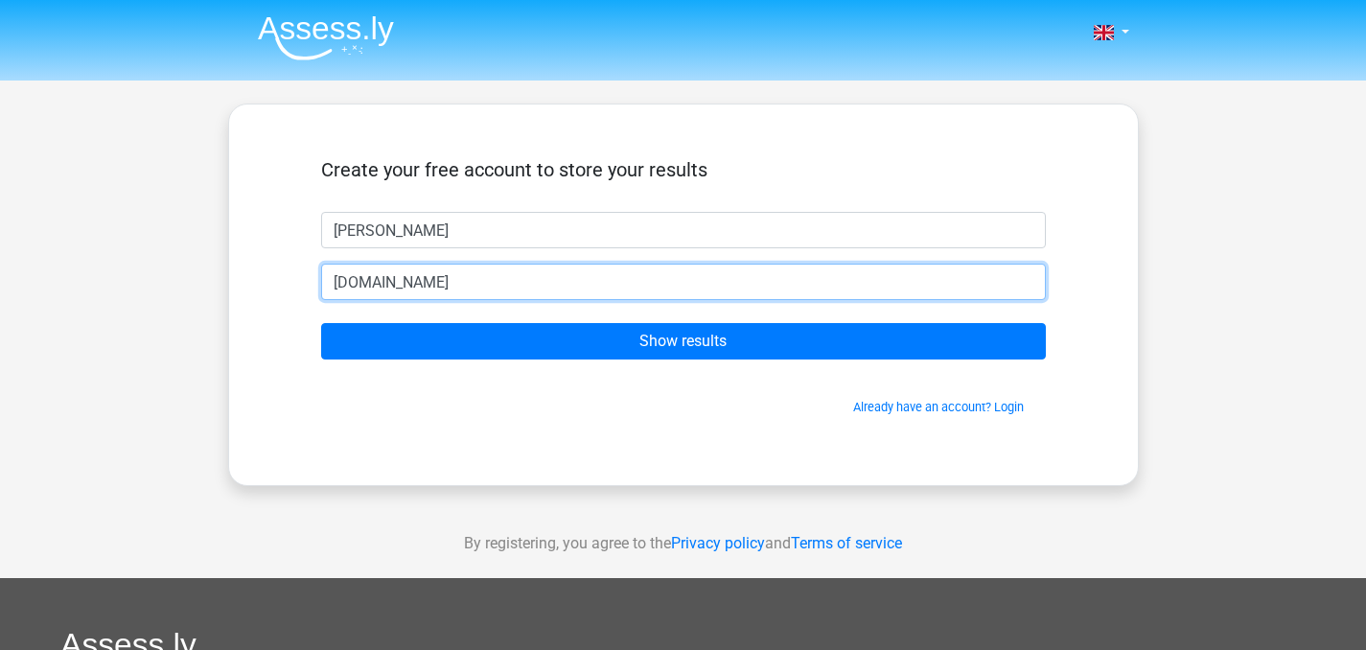
click at [416, 287] on input "saraharul87gmail.com" at bounding box center [683, 282] width 725 height 36
type input "s"
drag, startPoint x: 402, startPoint y: 283, endPoint x: 454, endPoint y: 283, distance: 52.7
click at [450, 283] on input "ben_j_s@hotmail.co.uk" at bounding box center [683, 282] width 725 height 36
drag, startPoint x: 497, startPoint y: 281, endPoint x: 394, endPoint y: 274, distance: 103.7
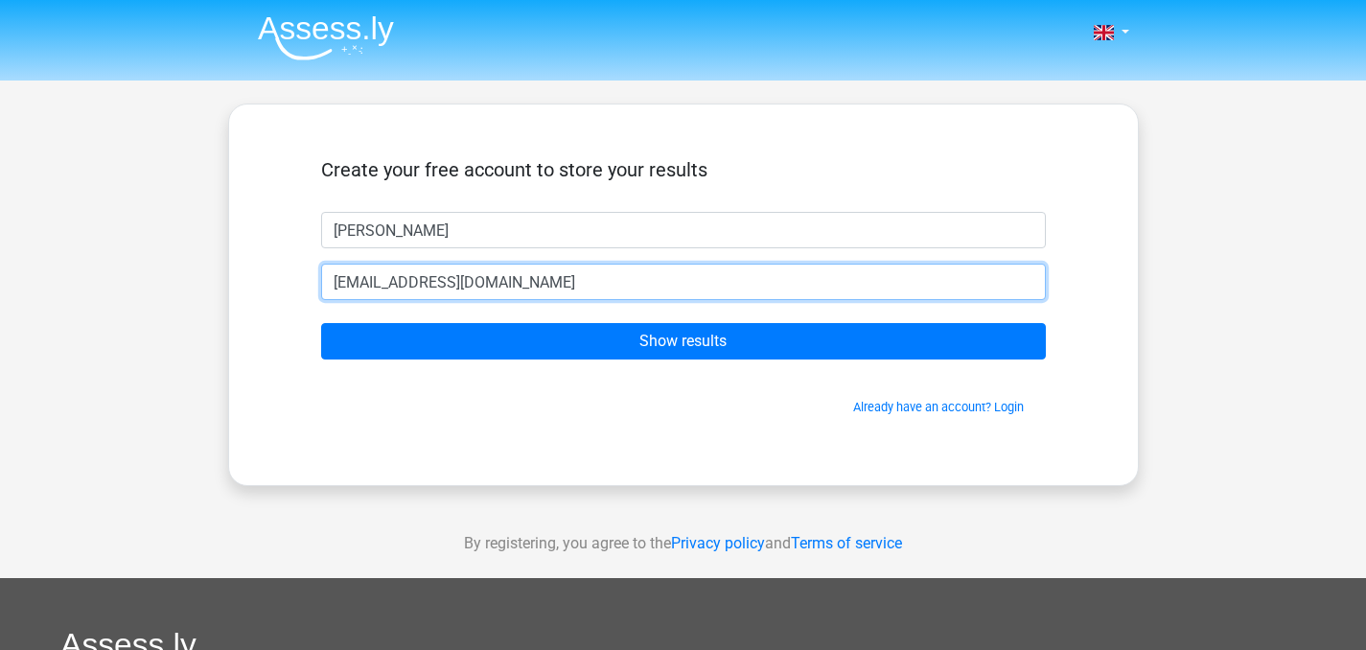
click at [394, 274] on input "ben_j_s@hotmail.co.uk" at bounding box center [683, 282] width 725 height 36
drag, startPoint x: 383, startPoint y: 278, endPoint x: 266, endPoint y: 278, distance: 117.9
click at [266, 278] on div "Create your free account to store your results Sarah ben_j_s@gmail.com Show res…" at bounding box center [683, 295] width 911 height 382
type input "[EMAIL_ADDRESS][DOMAIN_NAME]"
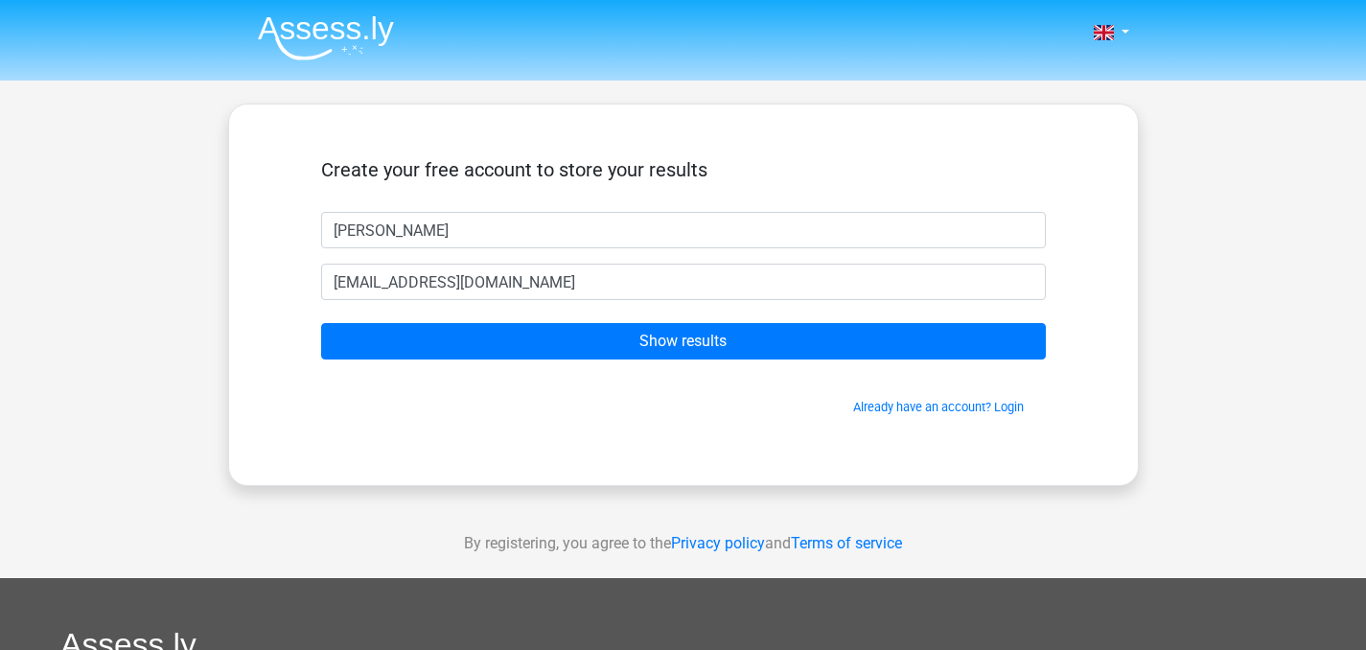
click at [533, 360] on form "Create your free account to store your results Sarah saraharul87@gmail.com Show…" at bounding box center [683, 287] width 725 height 258
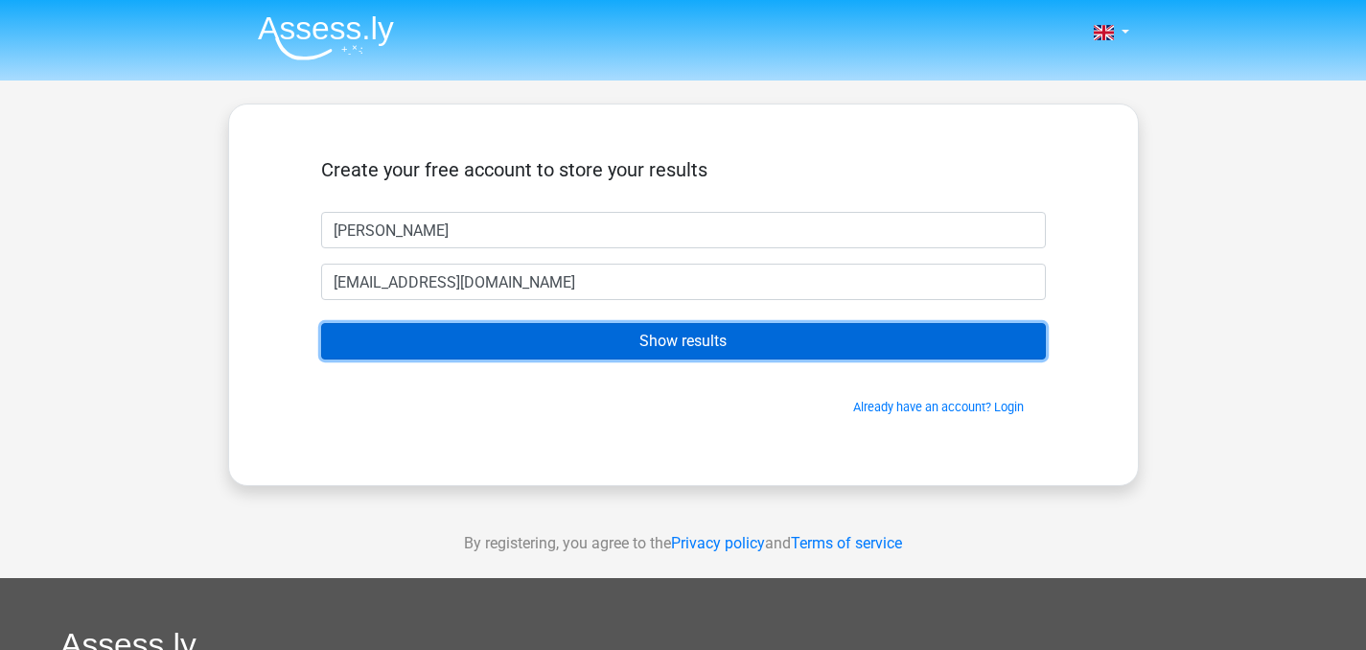
click at [591, 358] on input "Show results" at bounding box center [683, 341] width 725 height 36
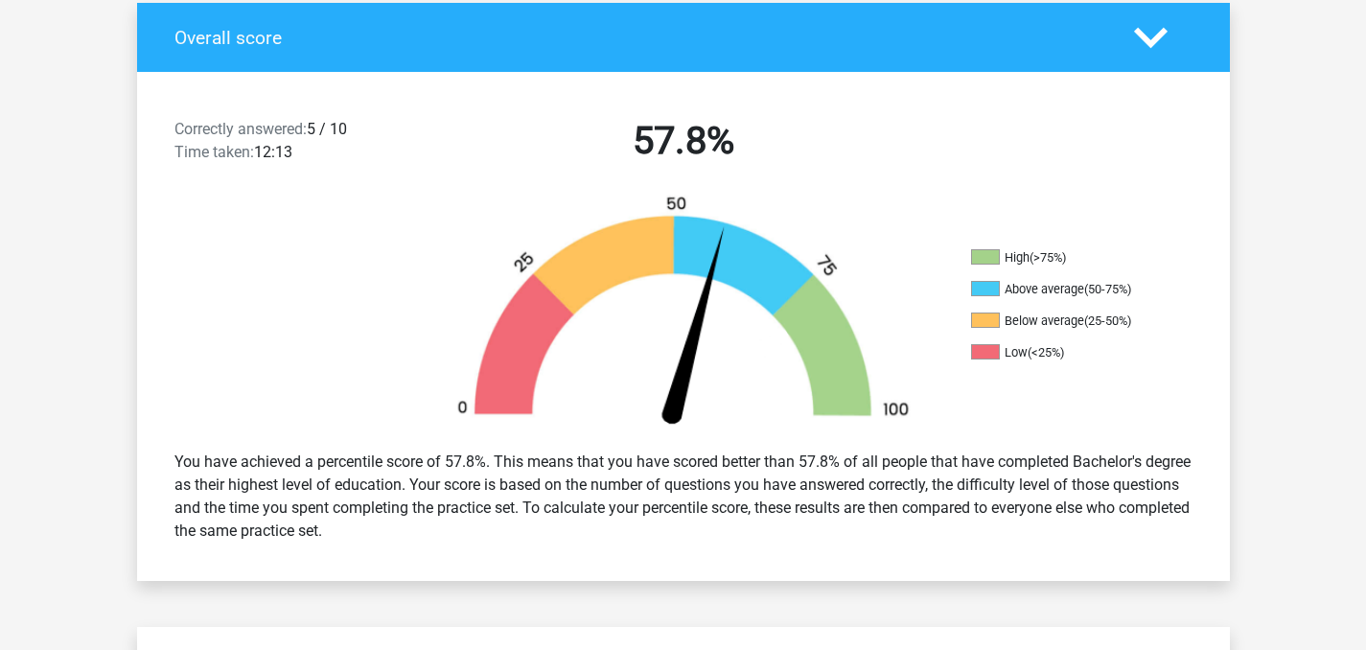
scroll to position [410, 0]
